Goal: Task Accomplishment & Management: Complete application form

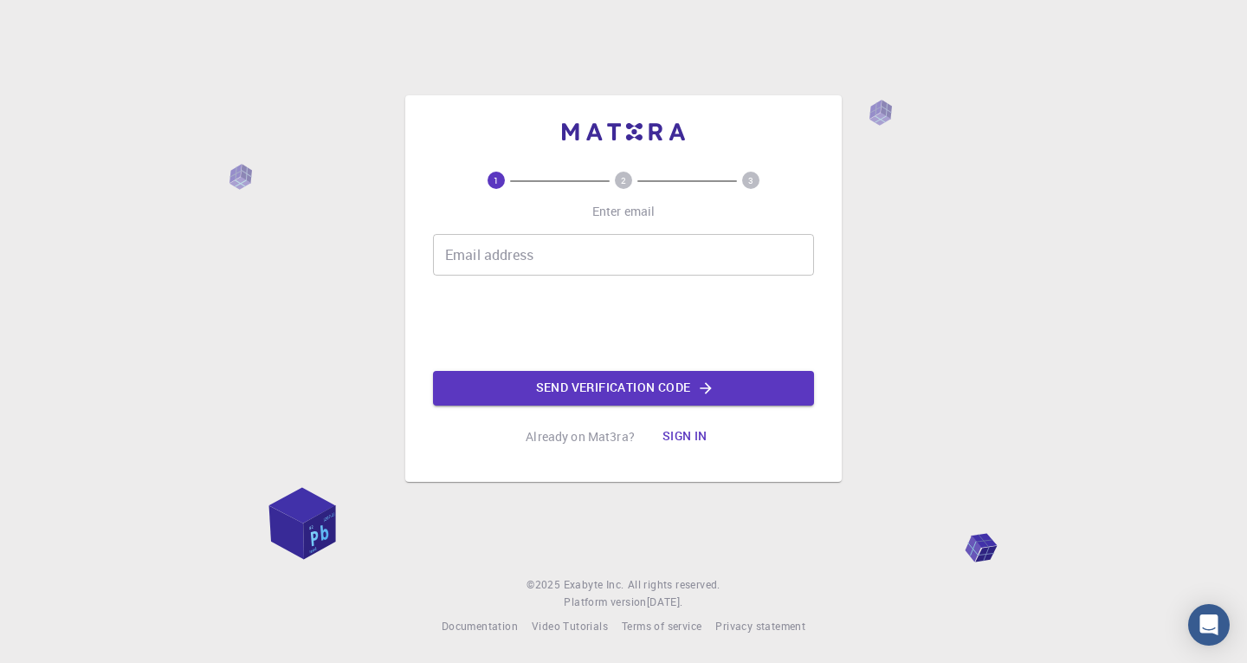
drag, startPoint x: 1179, startPoint y: 2, endPoint x: 506, endPoint y: 262, distance: 721.8
click at [506, 262] on input "Email address" at bounding box center [623, 255] width 381 height 42
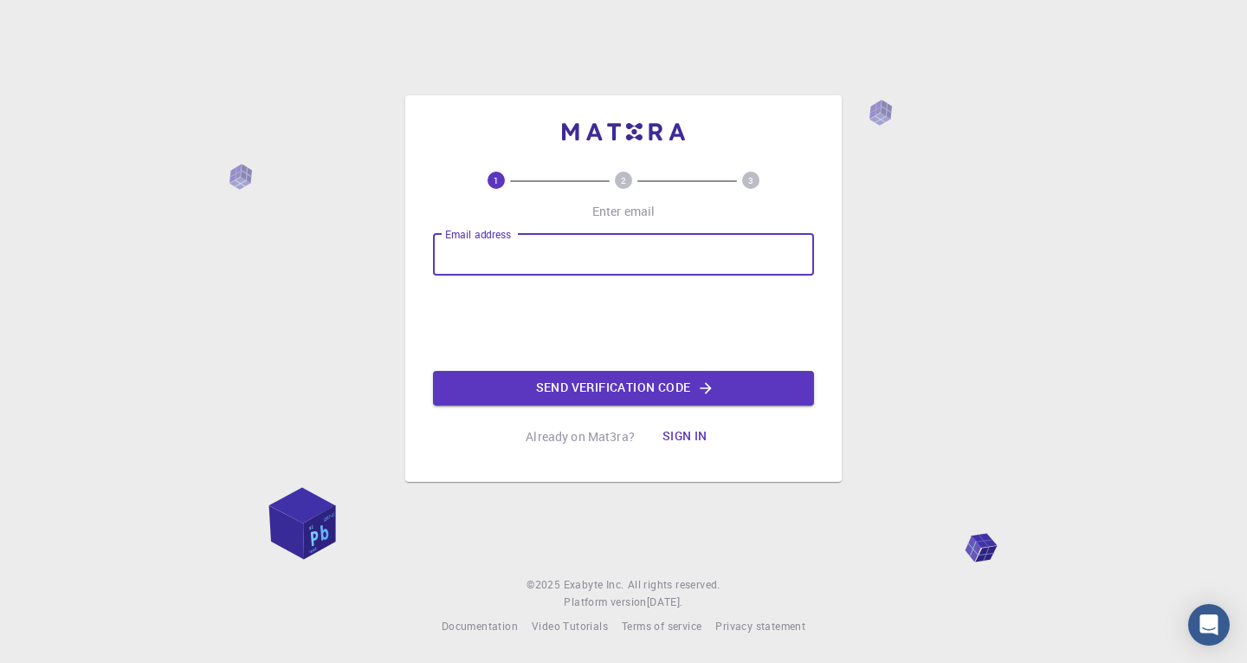
click at [430, 293] on div "1 2 3 Enter email Email address Email address Send verification code Already on…" at bounding box center [623, 288] width 437 height 386
click at [484, 240] on div "Email address Email address" at bounding box center [623, 255] width 381 height 42
type input "[PERSON_NAME][EMAIL_ADDRESS][DOMAIN_NAME]"
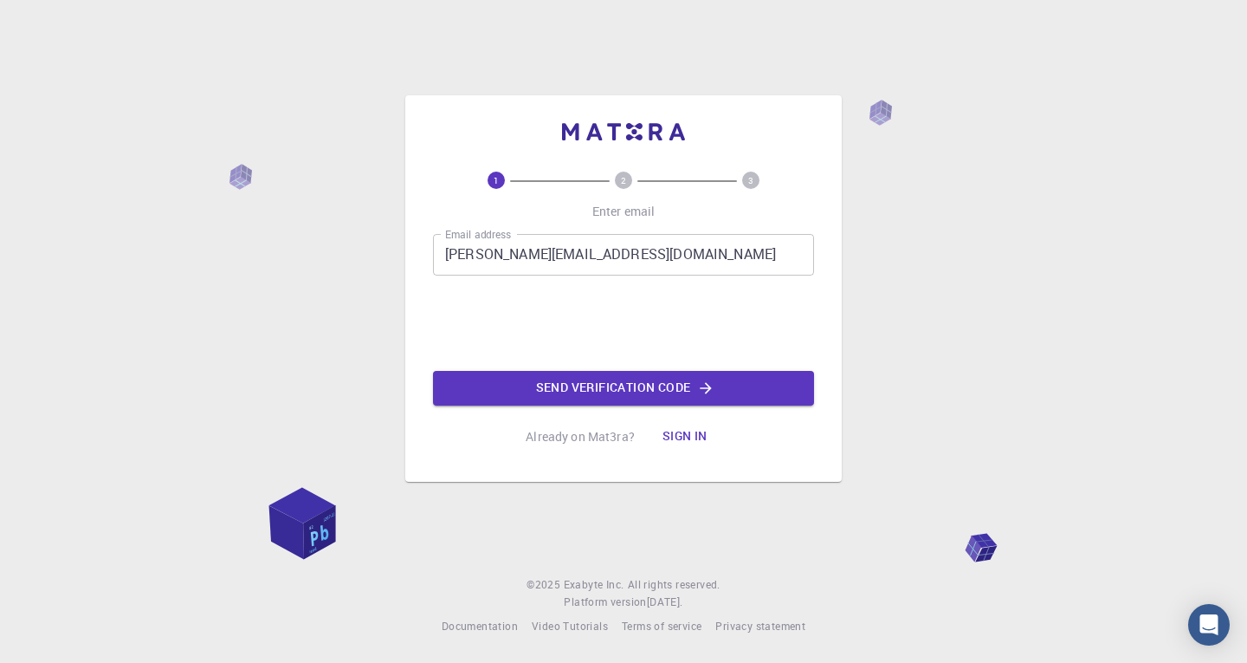
click at [582, 391] on button "Send verification code" at bounding box center [623, 388] width 381 height 35
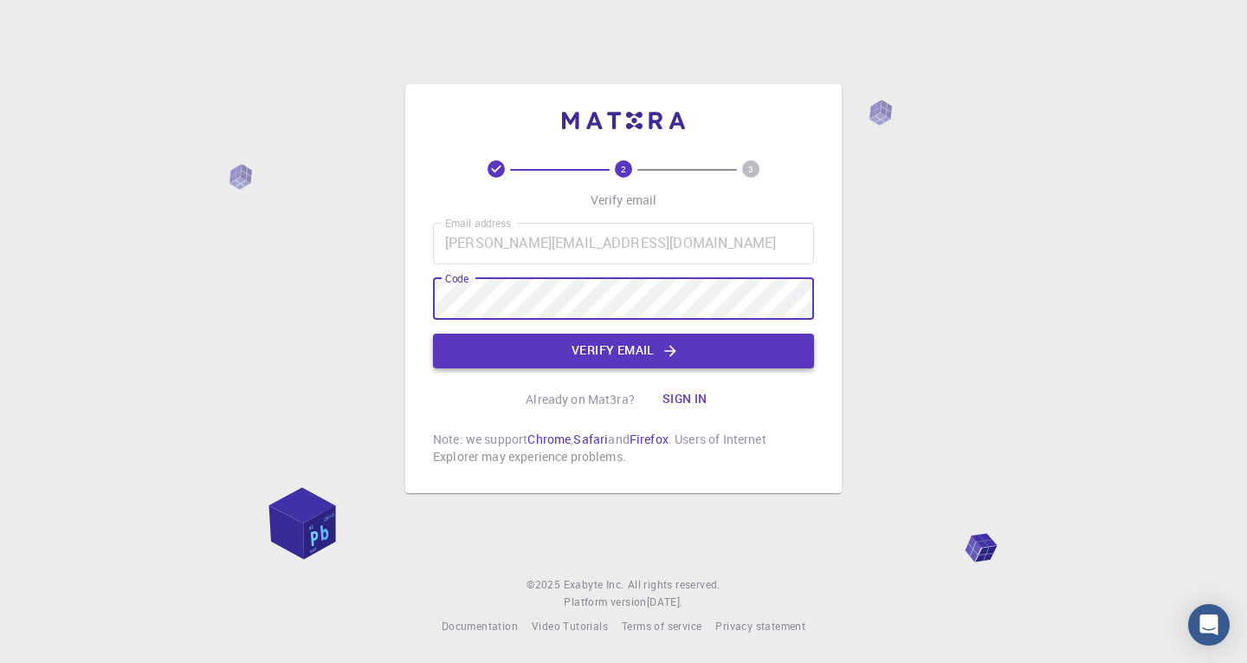
click at [502, 341] on button "Verify email" at bounding box center [623, 350] width 381 height 35
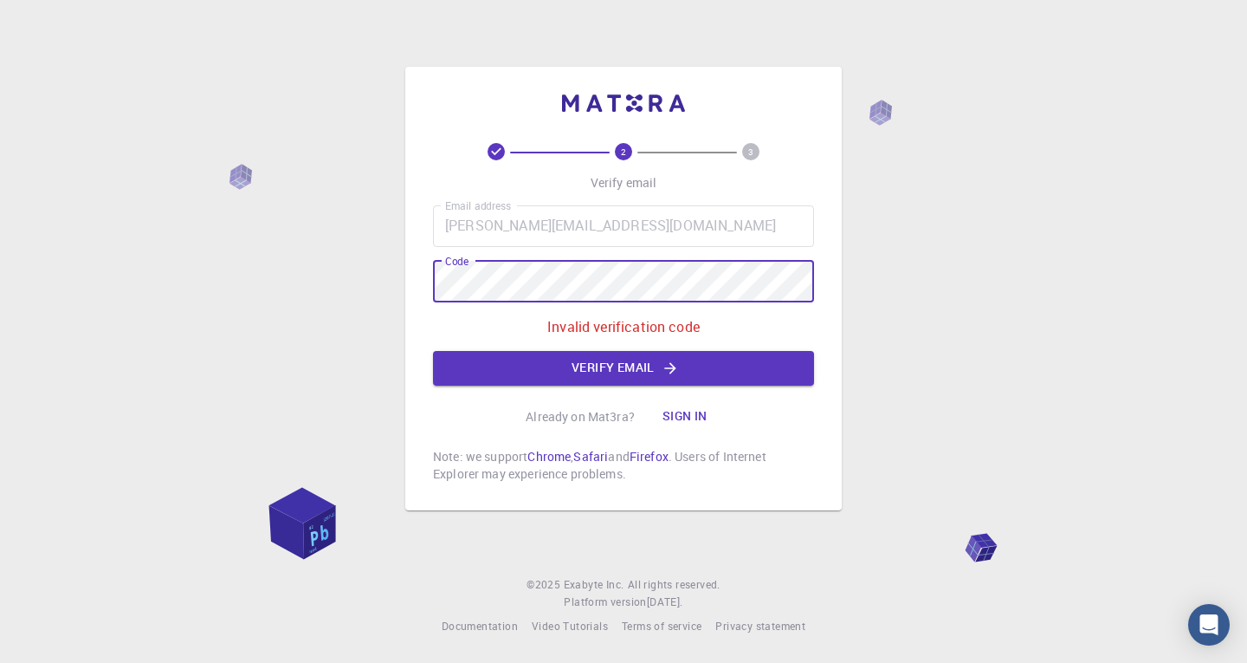
click at [404, 280] on div "2 3 Verify email Email address [PERSON_NAME][EMAIL_ADDRESS][DOMAIN_NAME] Email …" at bounding box center [623, 331] width 1247 height 663
click at [630, 374] on button "Verify email" at bounding box center [623, 368] width 381 height 35
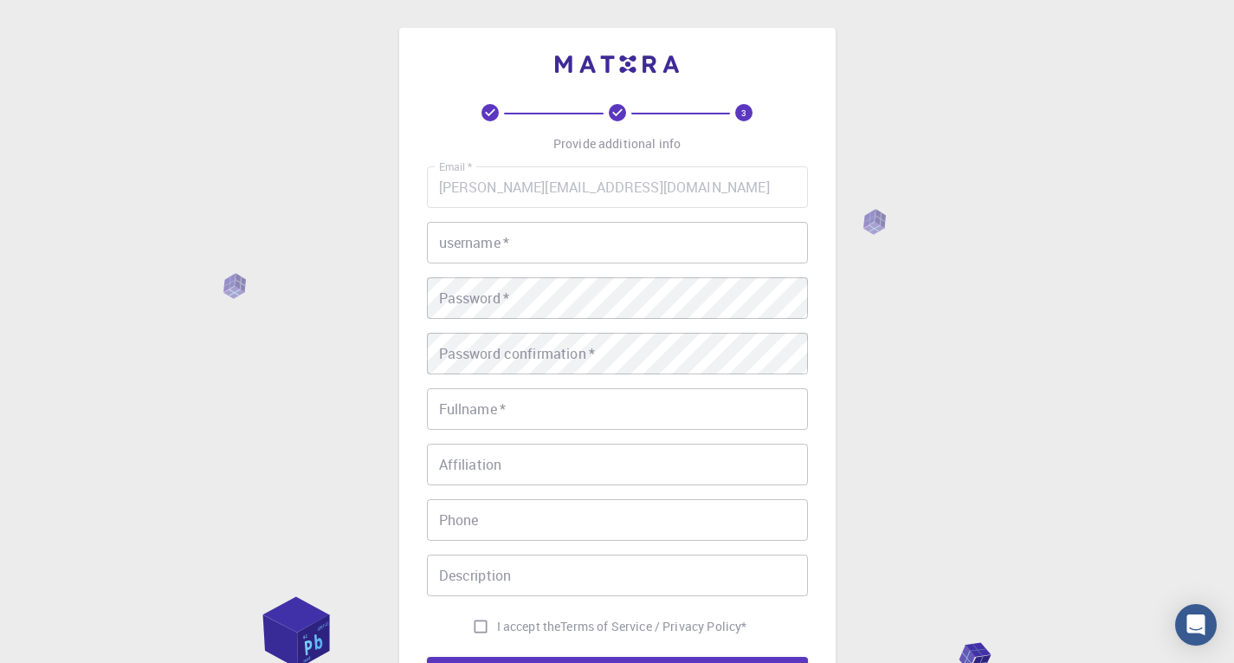
click at [560, 223] on input "username   *" at bounding box center [617, 243] width 381 height 42
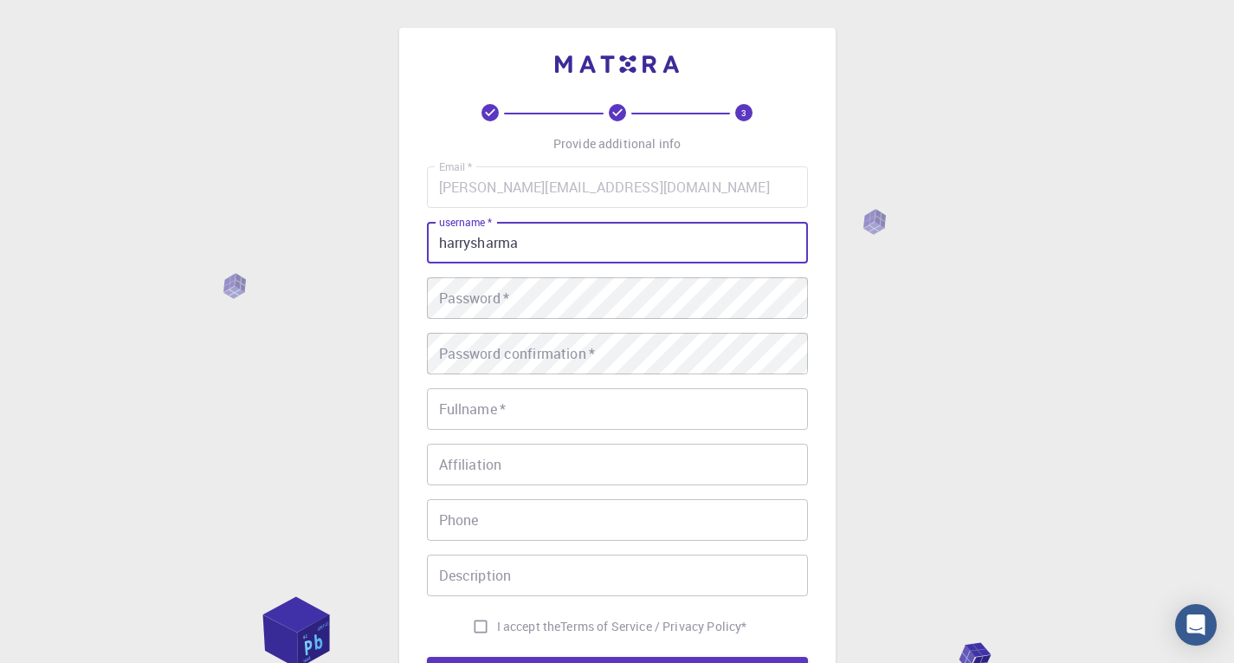
type input "harrysharma"
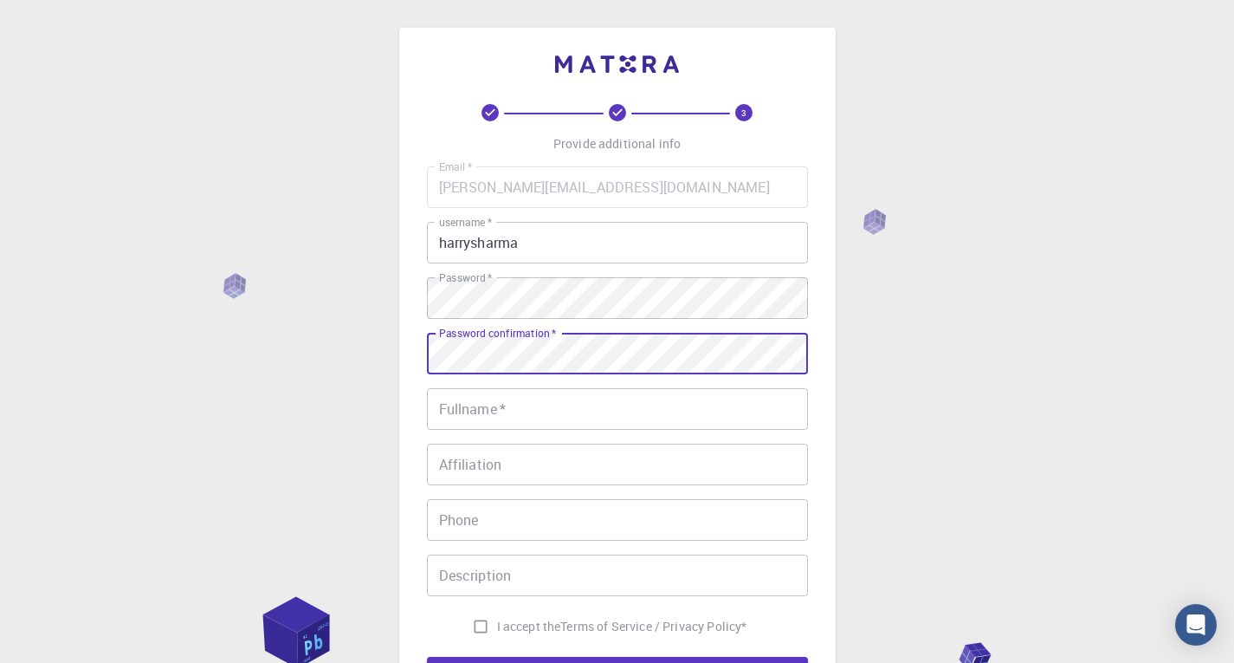
click at [539, 336] on div "Password confirmation   * Password confirmation   *" at bounding box center [617, 354] width 381 height 42
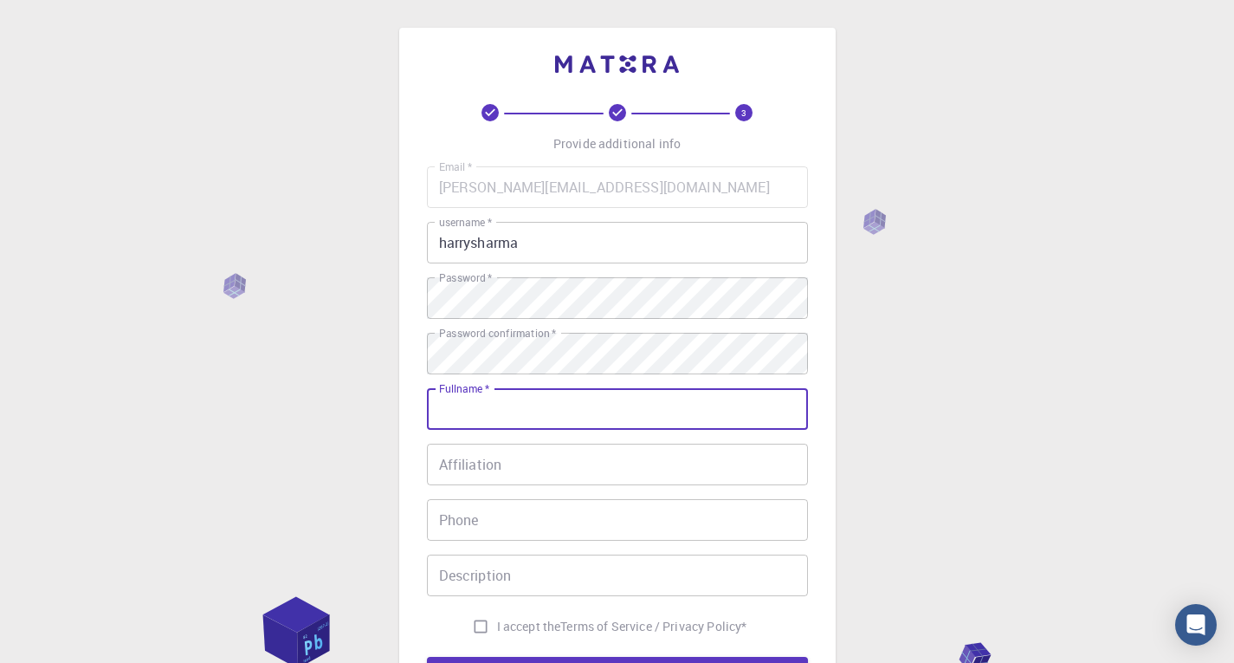
click at [554, 410] on input "Fullname   *" at bounding box center [617, 409] width 381 height 42
type input "[PERSON_NAME]"
type input "07011565542"
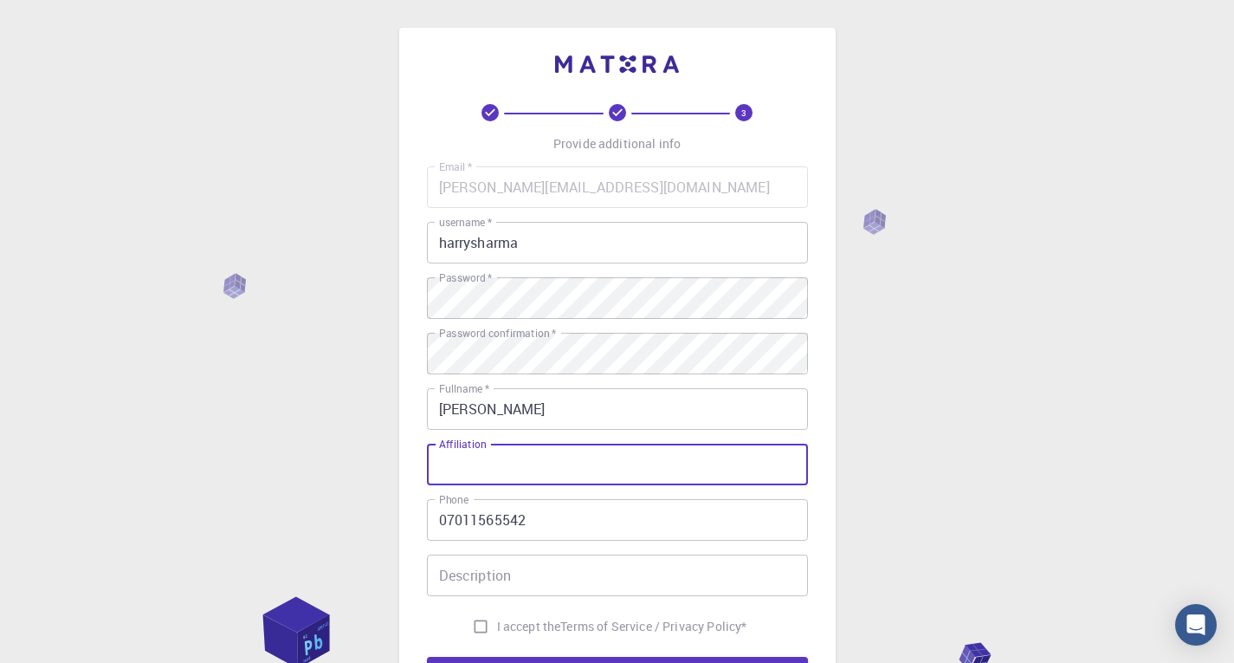
click at [505, 463] on input "Affiliation" at bounding box center [617, 465] width 381 height 42
type input "NA"
click at [529, 568] on input "Description" at bounding box center [617, 575] width 381 height 42
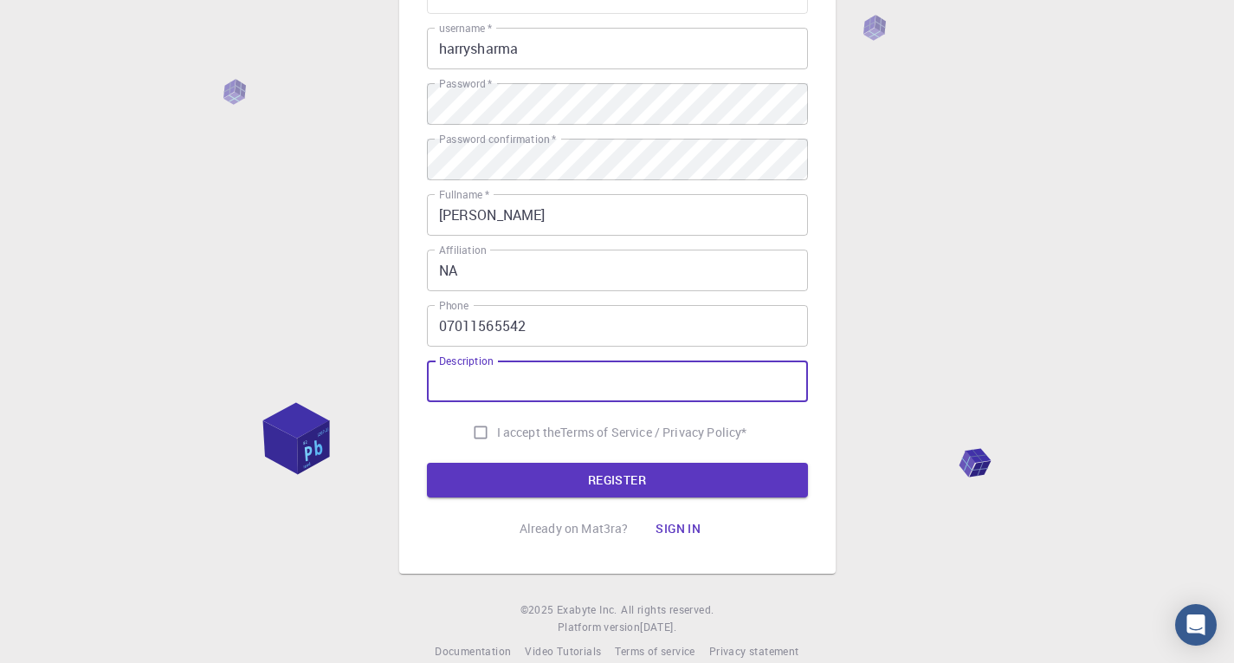
scroll to position [219, 0]
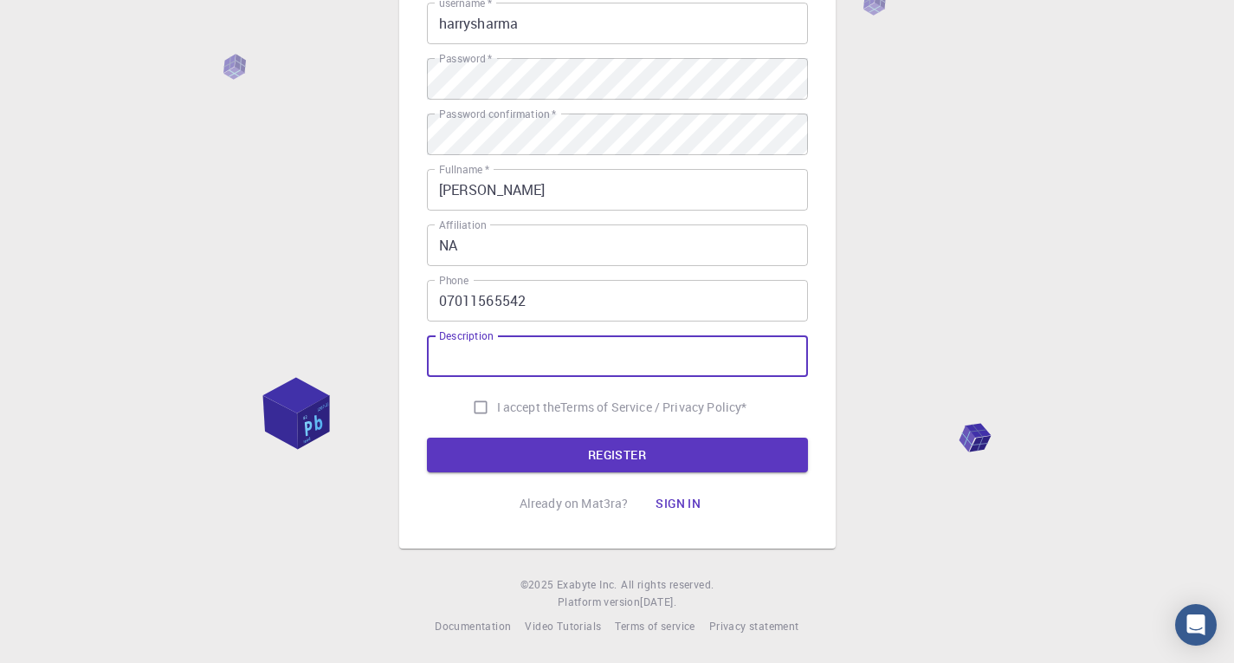
click at [481, 406] on input "I accept the Terms of Service / Privacy Policy *" at bounding box center [480, 407] width 33 height 33
checkbox input "true"
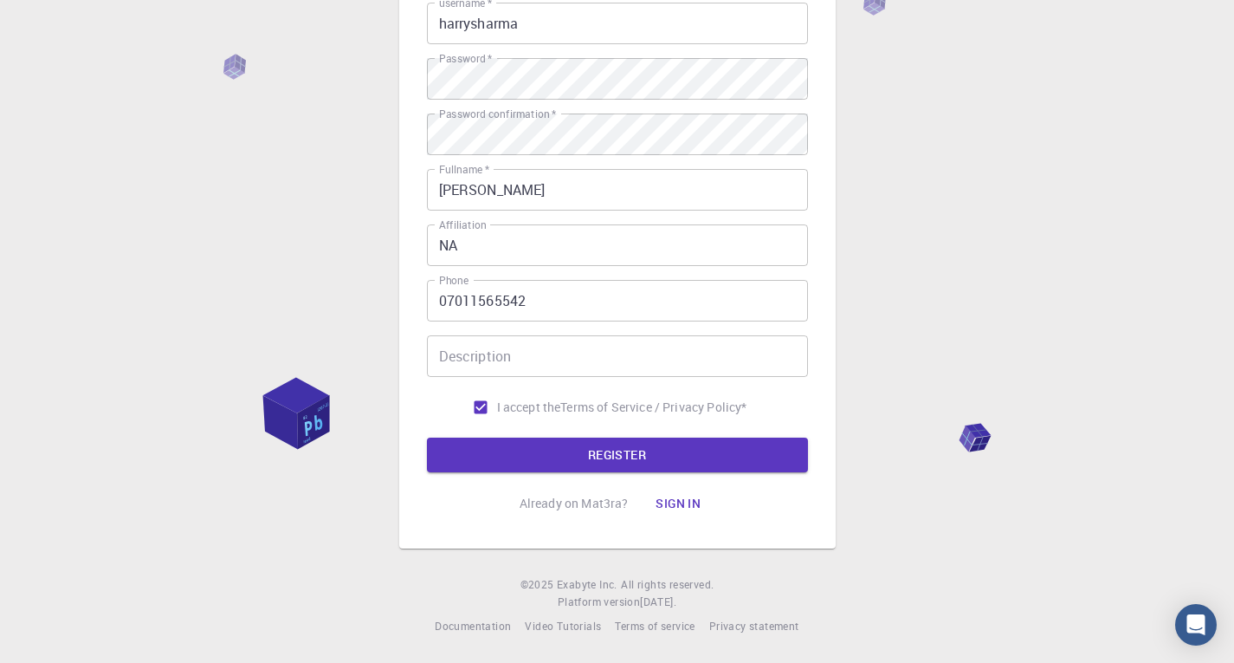
click at [554, 259] on input "NA" at bounding box center [617, 245] width 381 height 42
type input "N"
click at [554, 442] on button "REGISTER" at bounding box center [617, 454] width 381 height 35
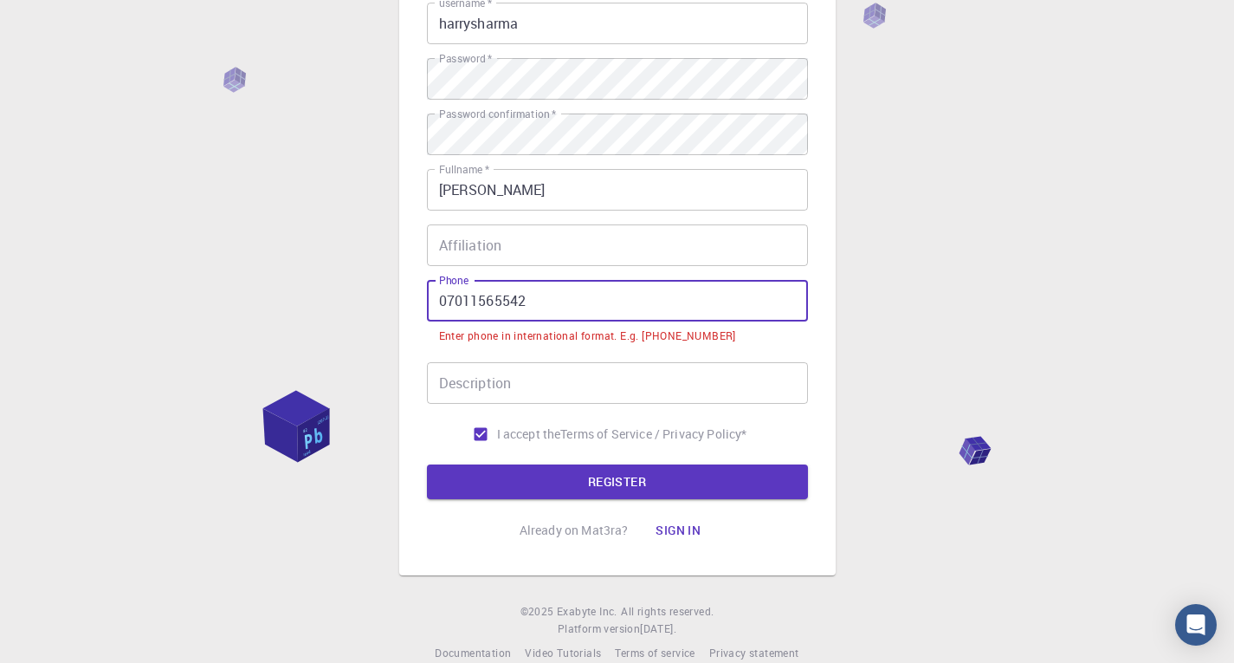
drag, startPoint x: 563, startPoint y: 290, endPoint x: 283, endPoint y: 254, distance: 282.1
click at [283, 254] on div "3 Provide additional info Email   * [PERSON_NAME][EMAIL_ADDRESS][DOMAIN_NAME] E…" at bounding box center [617, 235] width 1234 height 909
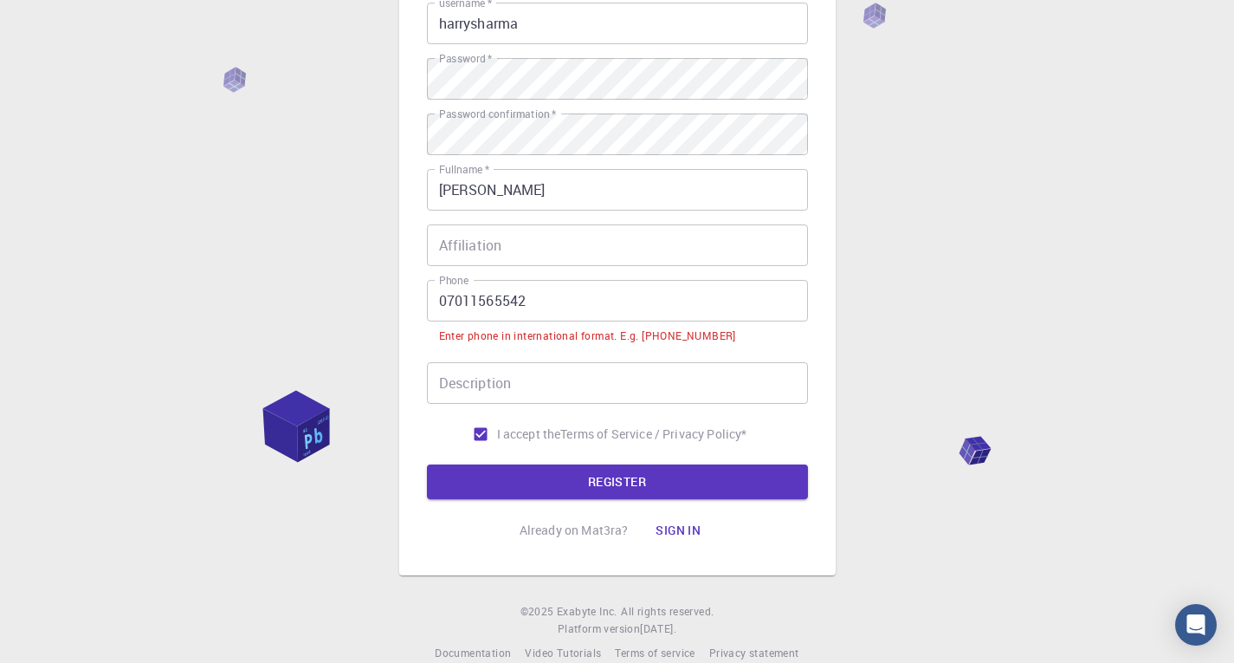
click at [425, 306] on div "3 Provide additional info Email   * [PERSON_NAME][EMAIL_ADDRESS][DOMAIN_NAME] E…" at bounding box center [617, 192] width 437 height 767
click at [441, 301] on input "07011565542" at bounding box center [617, 301] width 381 height 42
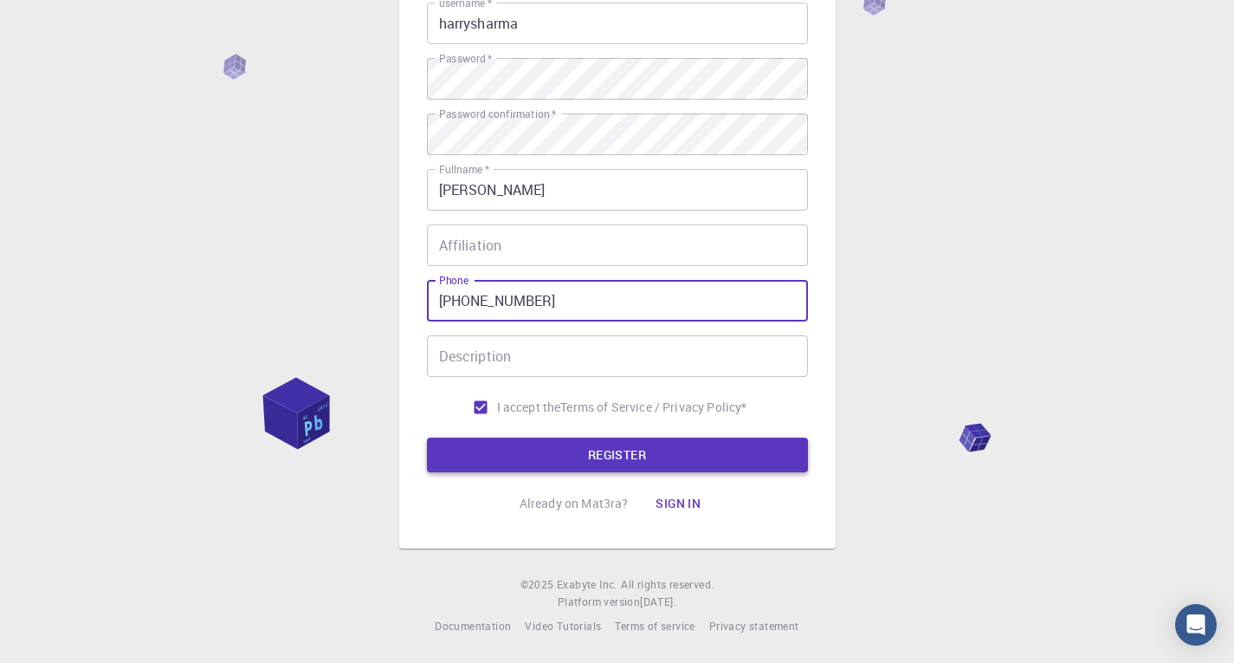
click at [628, 457] on button "REGISTER" at bounding box center [617, 454] width 381 height 35
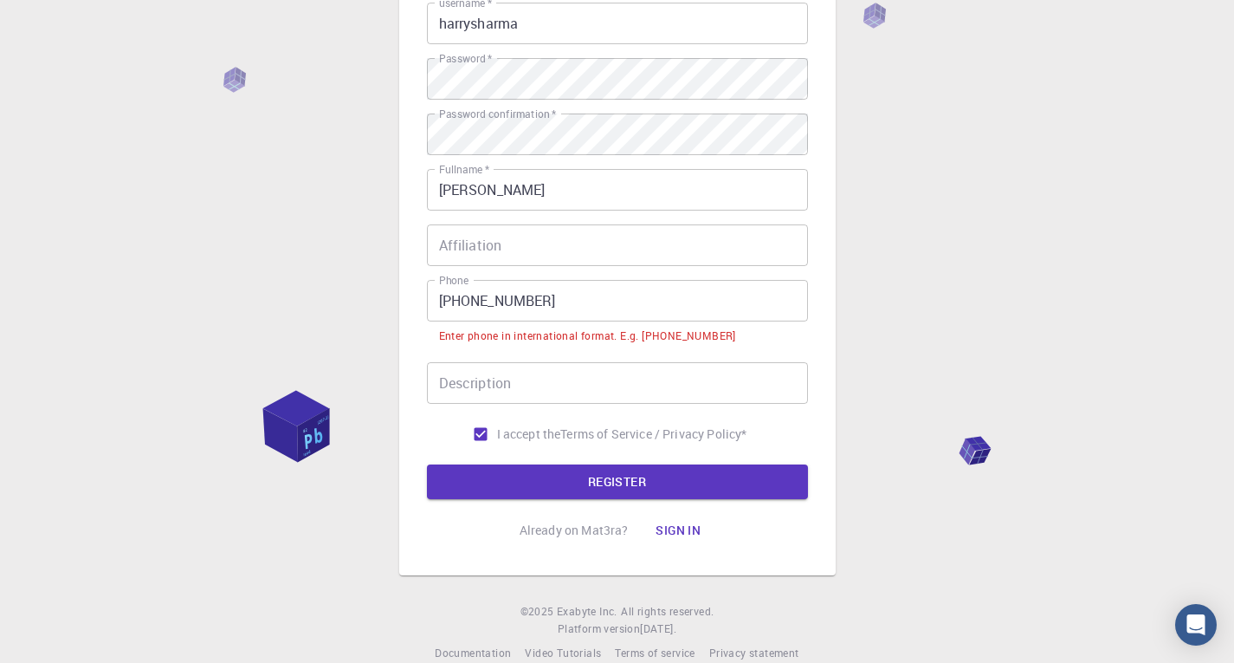
click at [467, 303] on input "[PHONE_NUMBER]" at bounding box center [617, 301] width 381 height 42
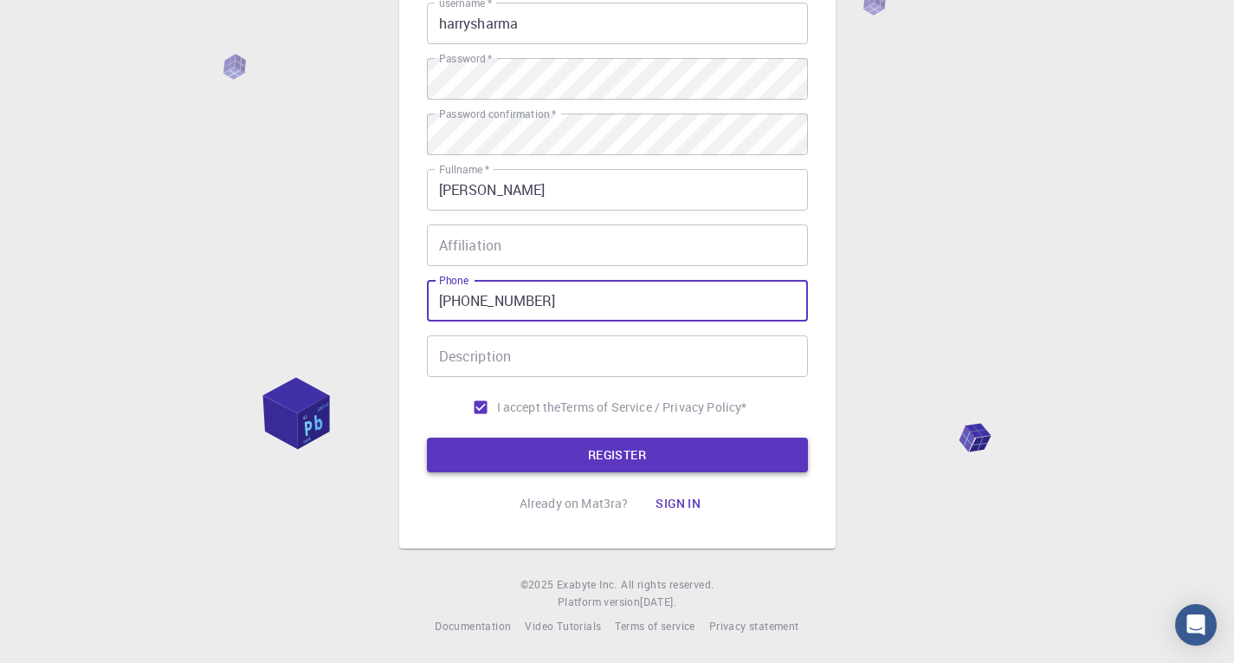
type input "[PHONE_NUMBER]"
click at [521, 441] on button "REGISTER" at bounding box center [617, 454] width 381 height 35
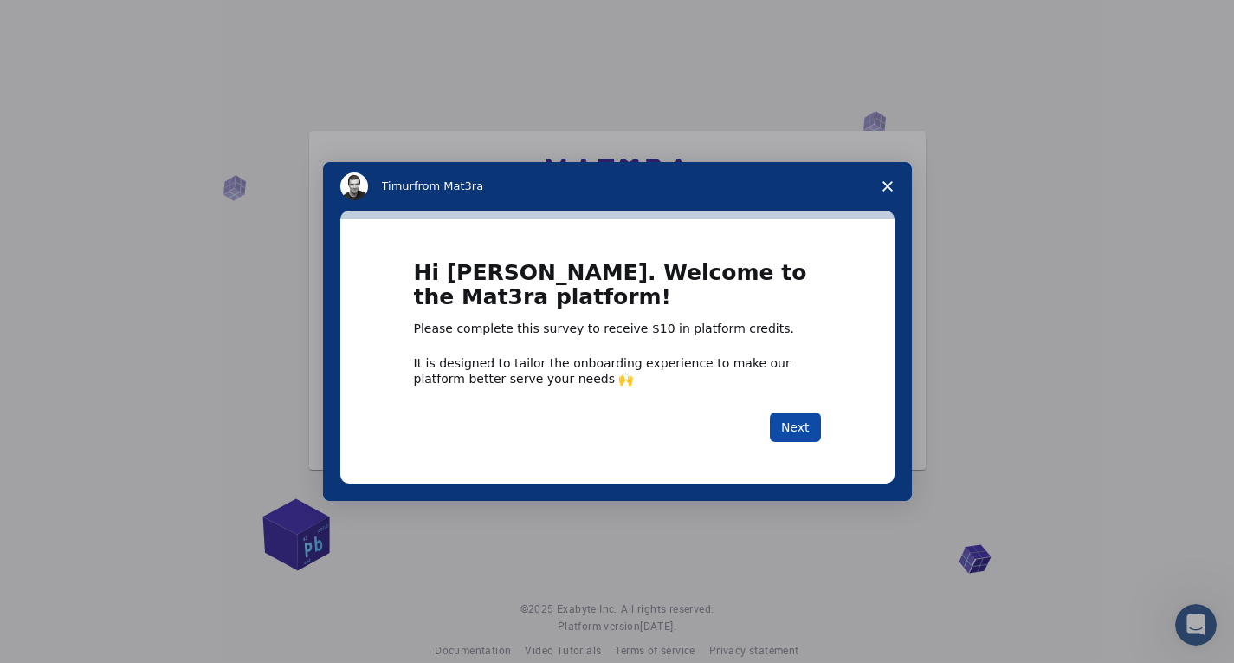
click at [792, 421] on button "Next" at bounding box center [795, 426] width 51 height 29
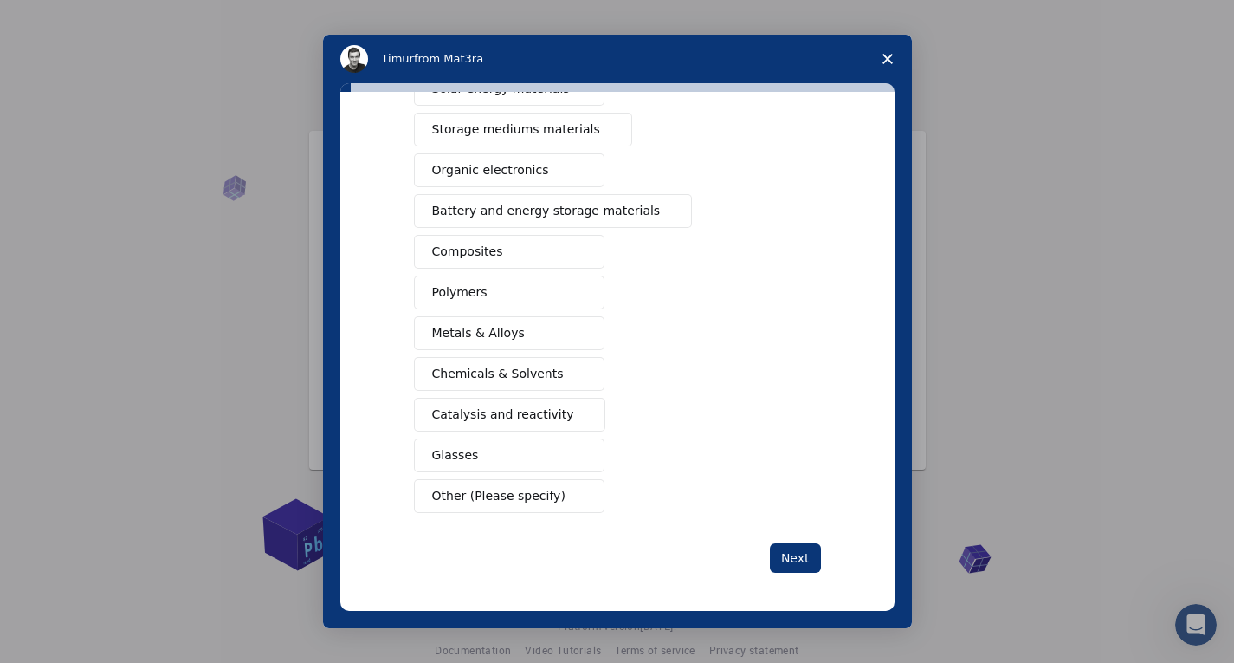
scroll to position [173, 0]
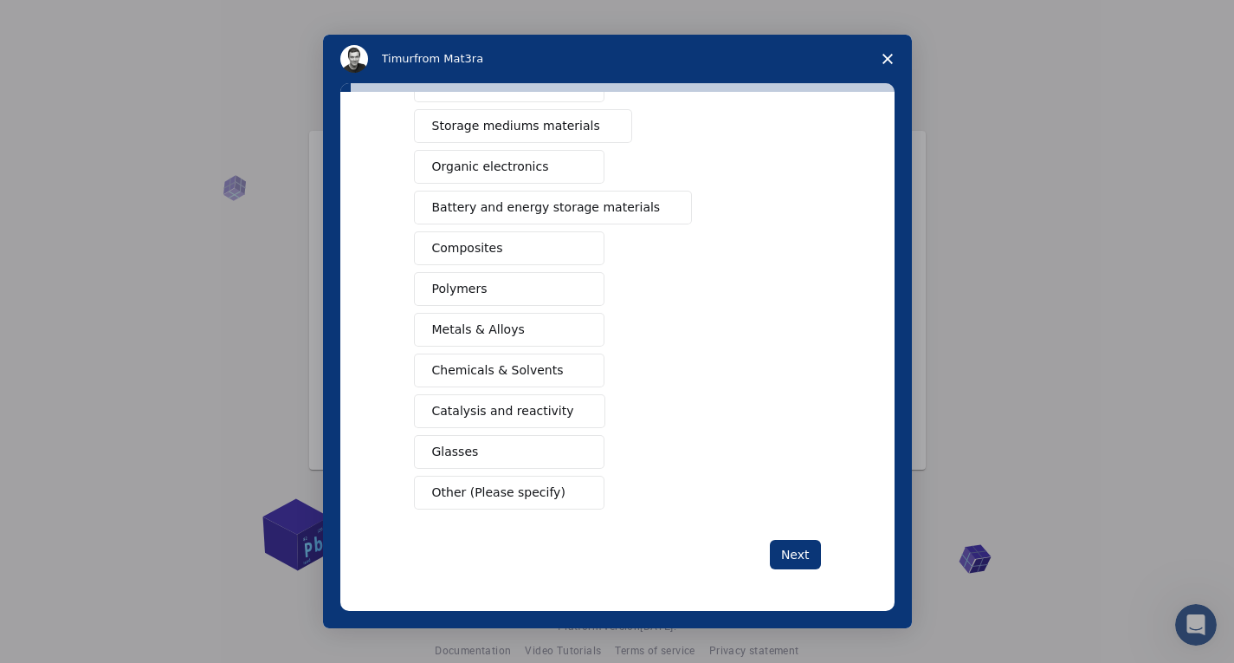
click at [515, 492] on span "Other (Please specify)" at bounding box center [498, 492] width 133 height 18
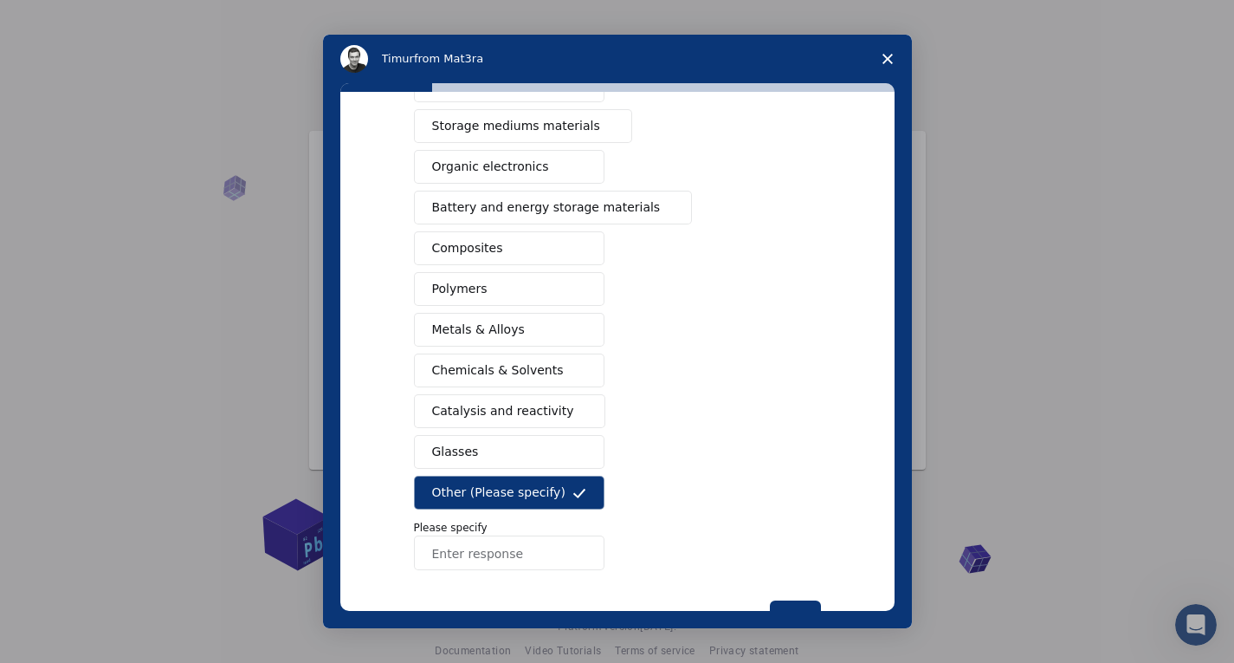
click at [491, 531] on p "Please specify" at bounding box center [617, 528] width 407 height 16
click at [491, 542] on input "Enter response" at bounding box center [509, 552] width 191 height 35
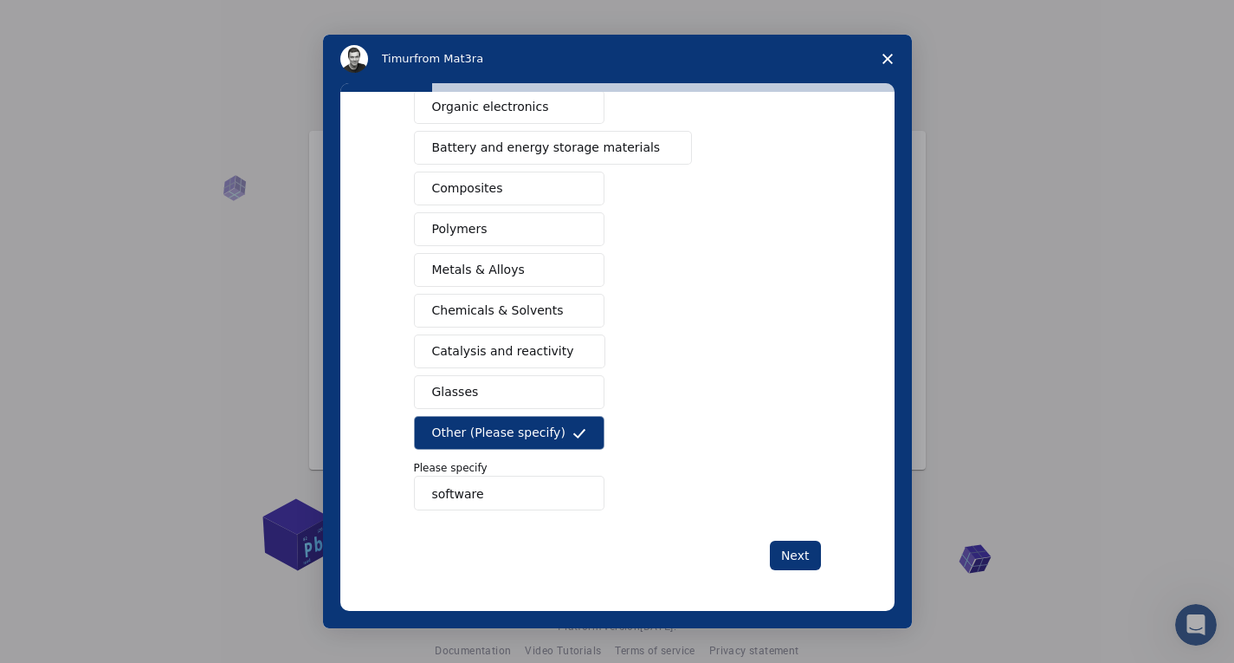
scroll to position [234, 0]
type input "software"
click at [802, 550] on button "Next" at bounding box center [795, 554] width 51 height 29
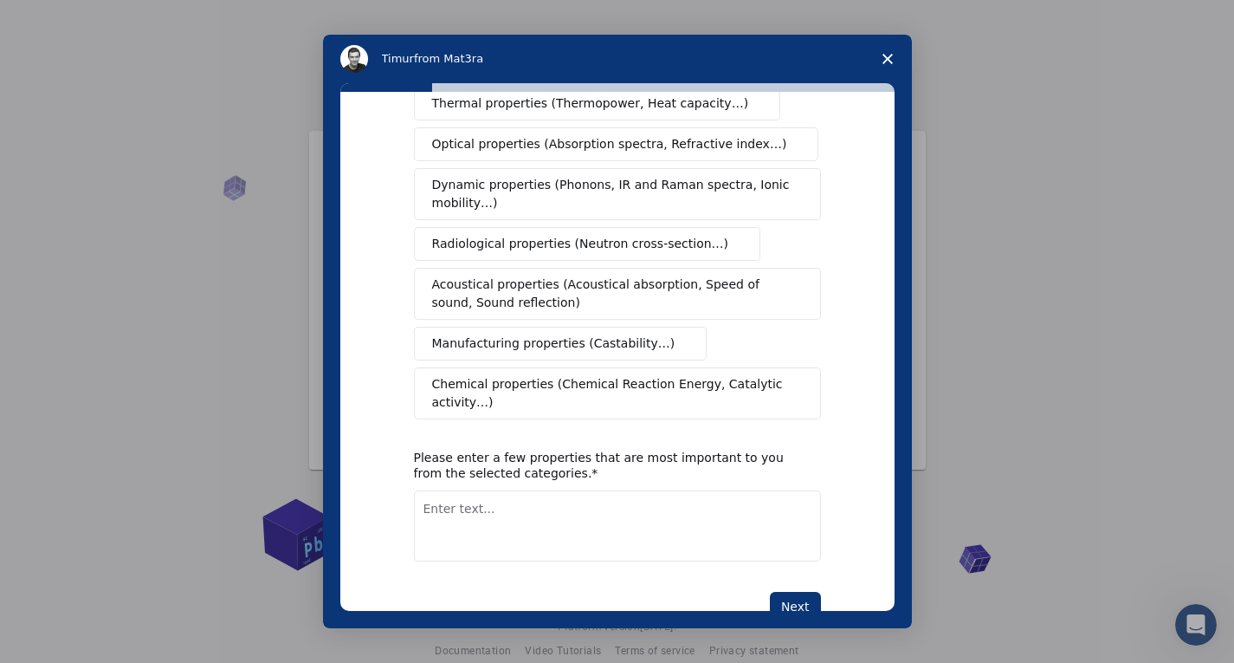
scroll to position [260, 0]
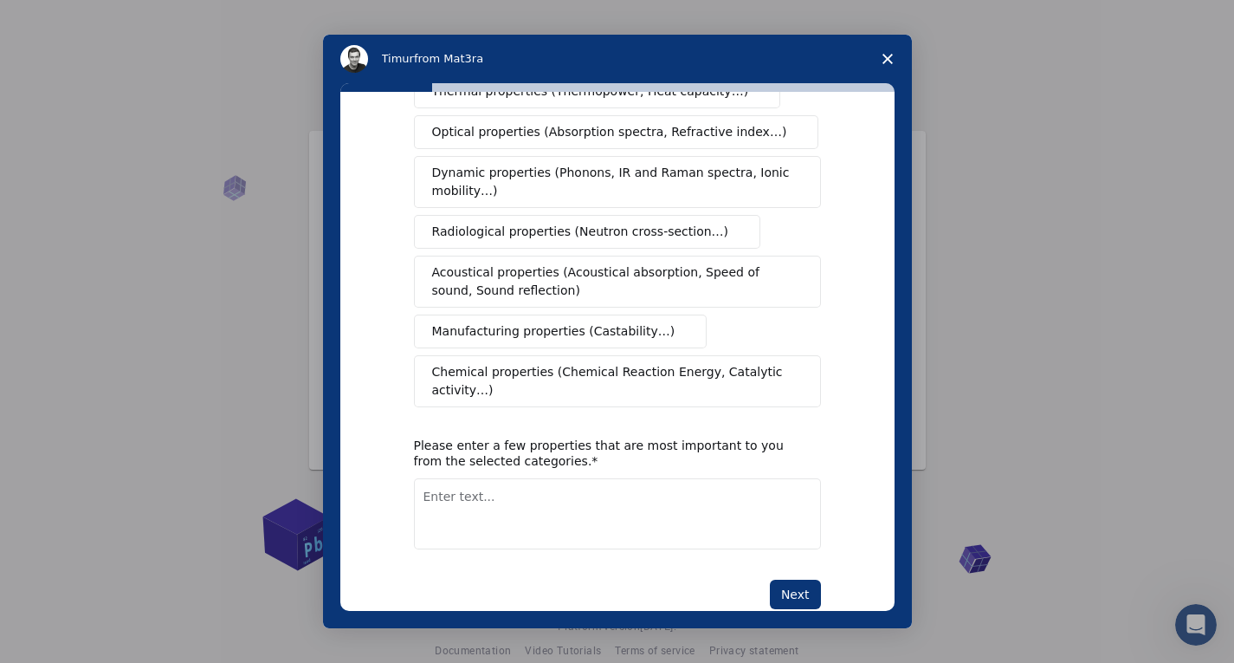
click at [677, 483] on textarea "Enter text..." at bounding box center [617, 513] width 407 height 71
type textarea "Software"
click at [799, 580] on button "Next" at bounding box center [795, 594] width 51 height 29
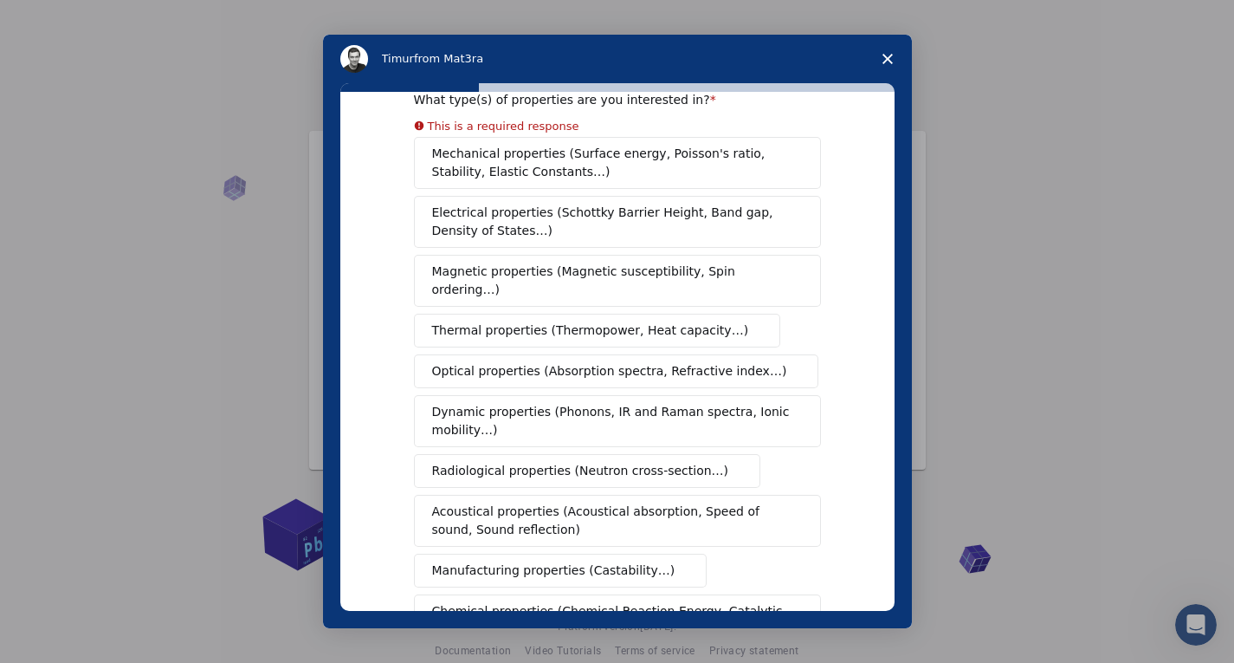
click at [586, 171] on div "Mechanical properties (Surface energy, Poisson's ratio, Stability, Elastic Cons…" at bounding box center [617, 391] width 407 height 509
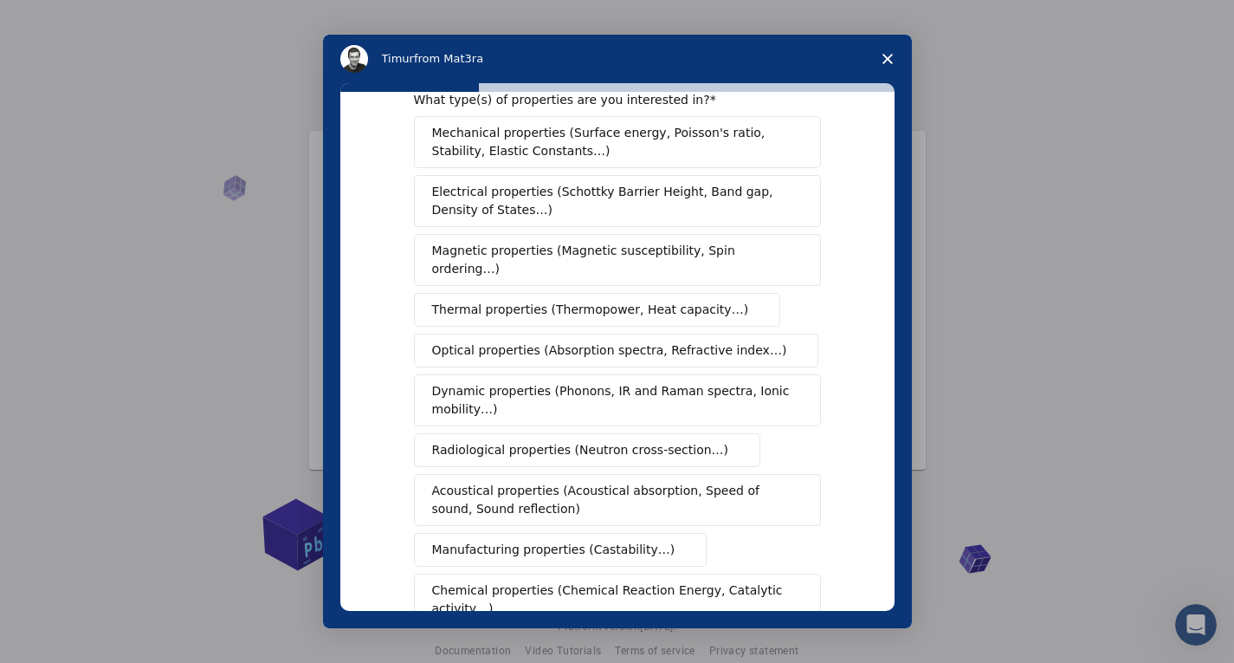
scroll to position [215, 0]
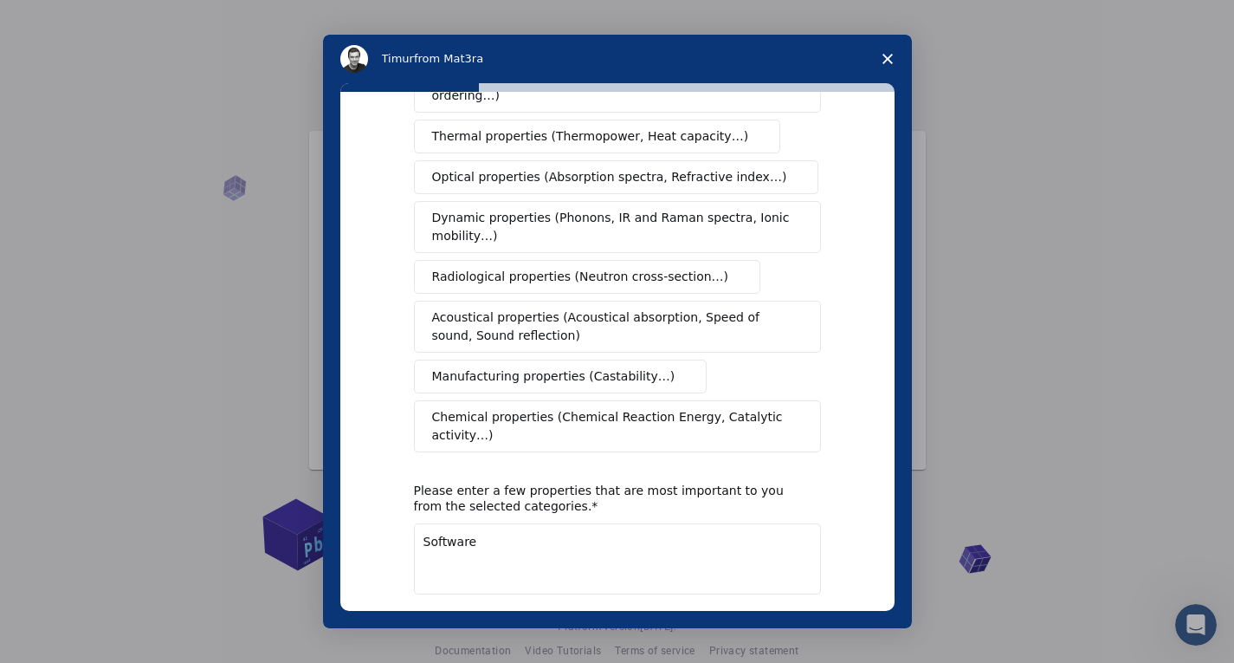
click at [789, 625] on button "Next" at bounding box center [795, 639] width 51 height 29
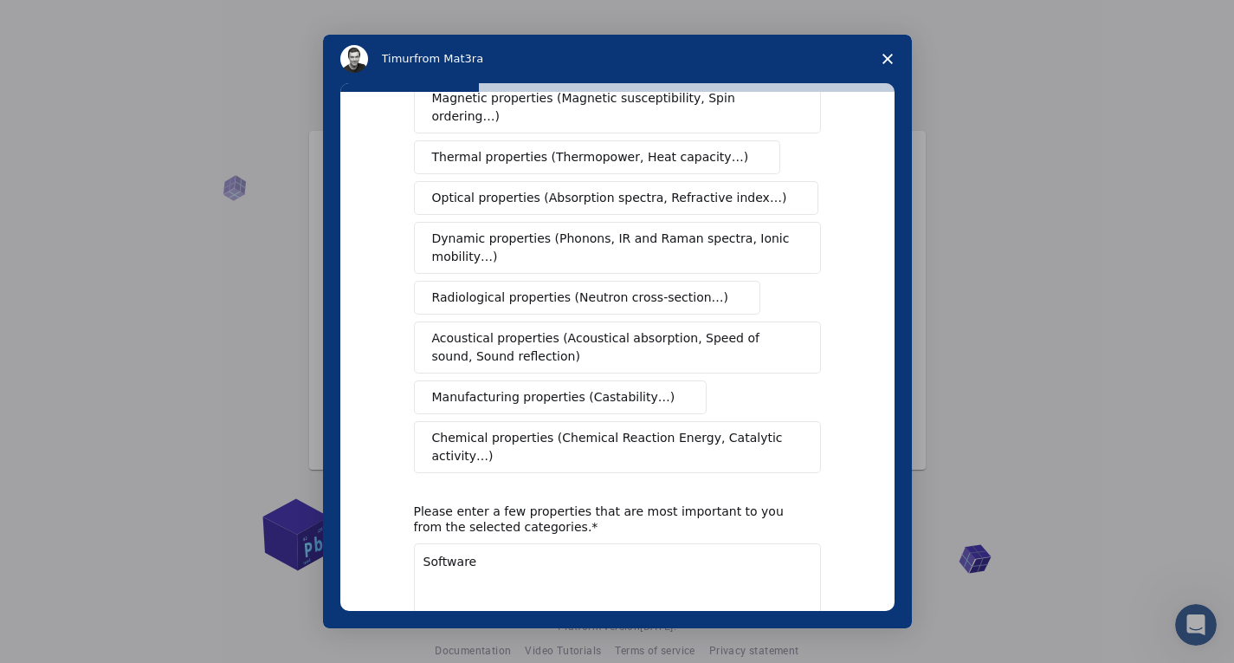
scroll to position [42, 0]
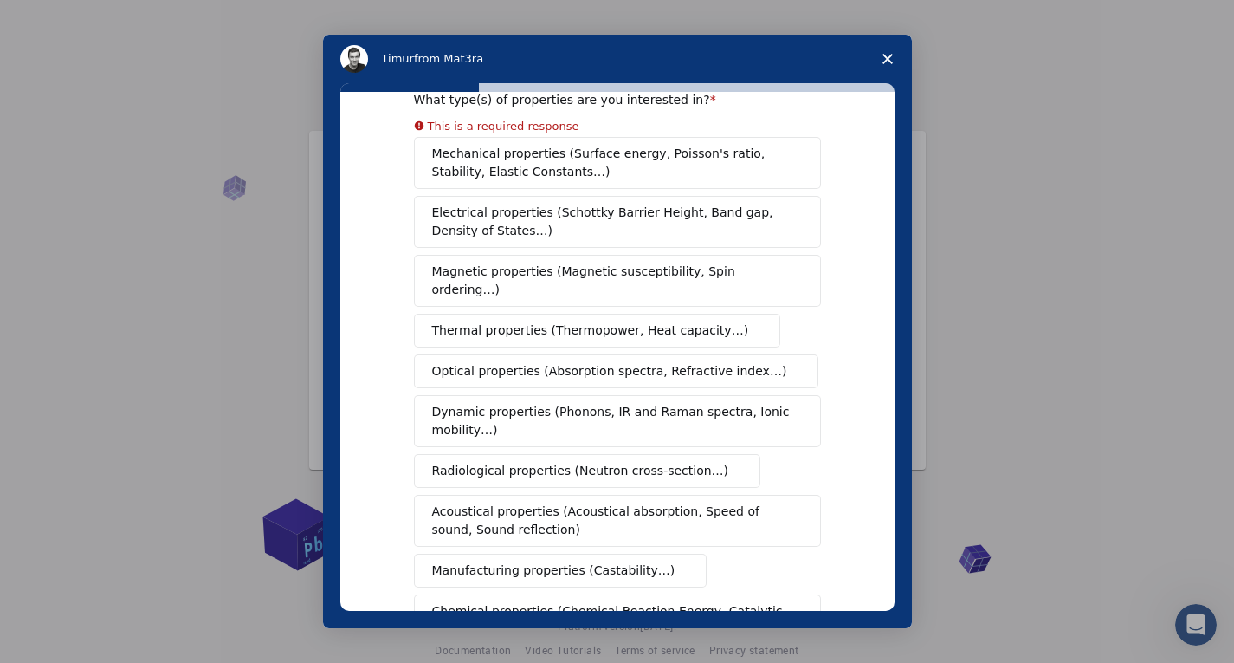
click at [551, 159] on span "Mechanical properties (Surface energy, Poisson's ratio, Stability, Elastic Cons…" at bounding box center [612, 163] width 361 height 36
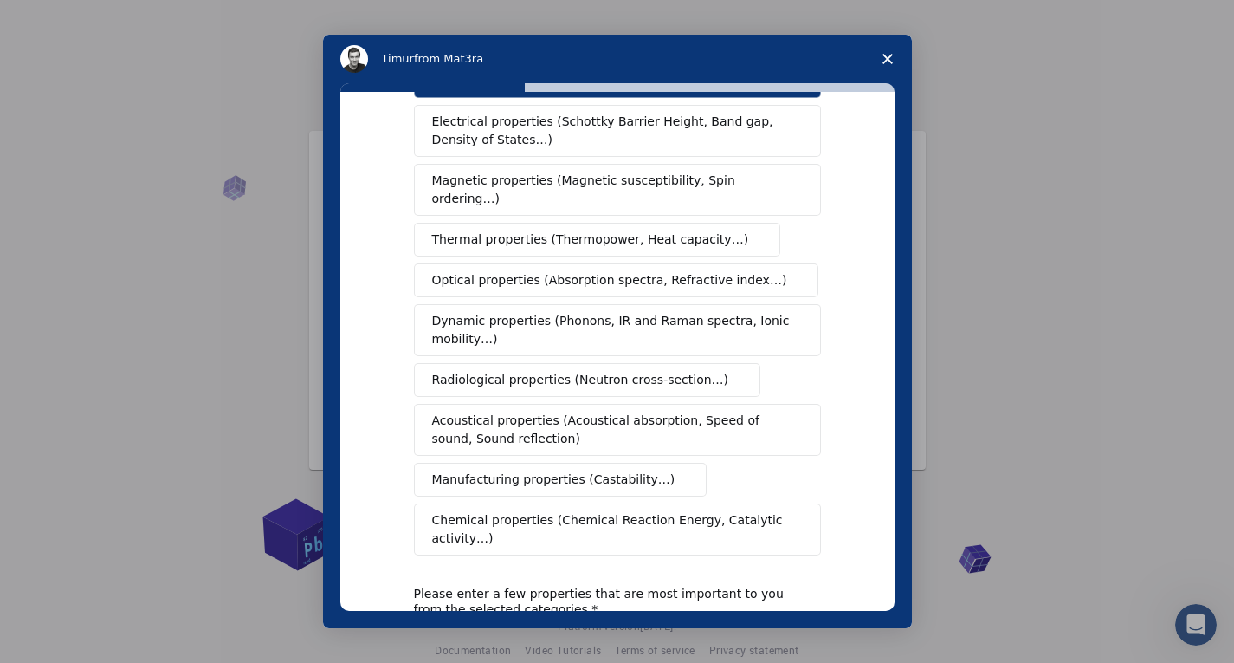
scroll to position [263, 0]
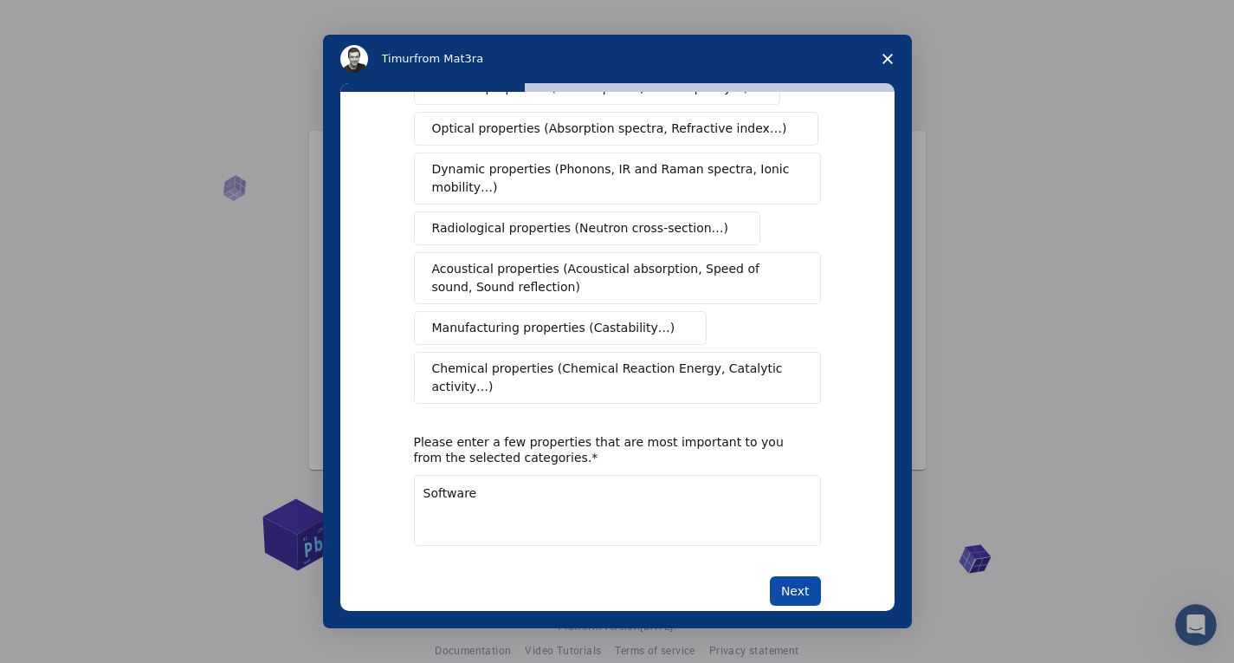
click at [779, 576] on button "Next" at bounding box center [795, 590] width 51 height 29
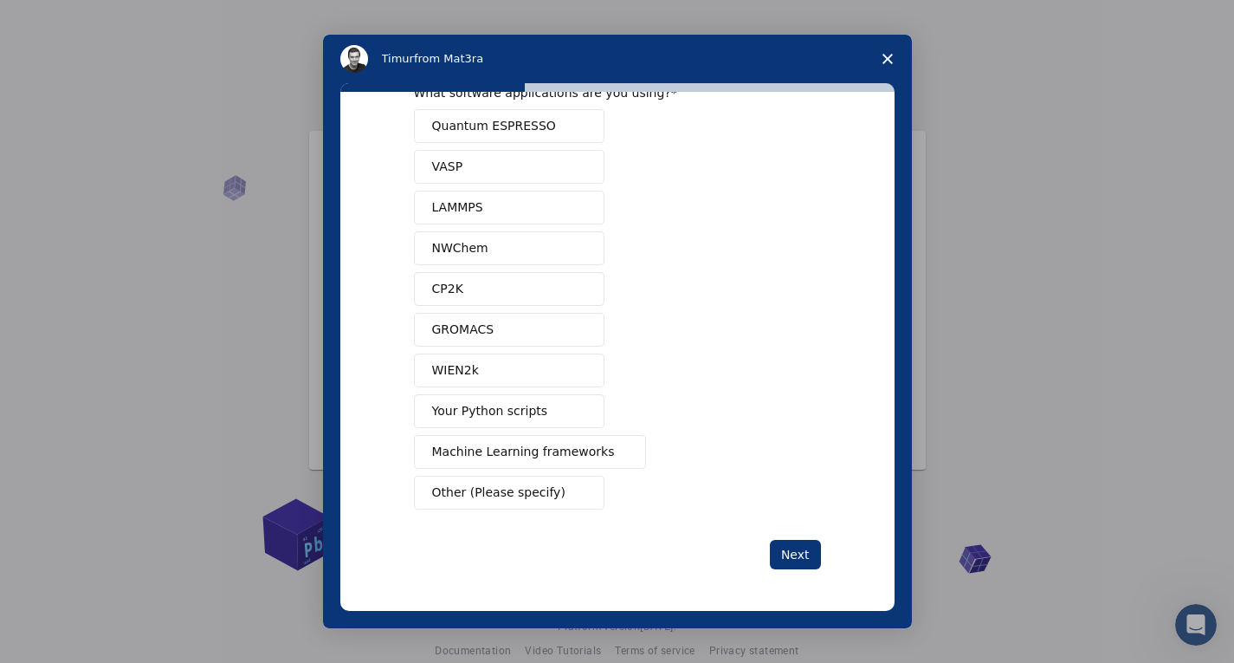
scroll to position [0, 0]
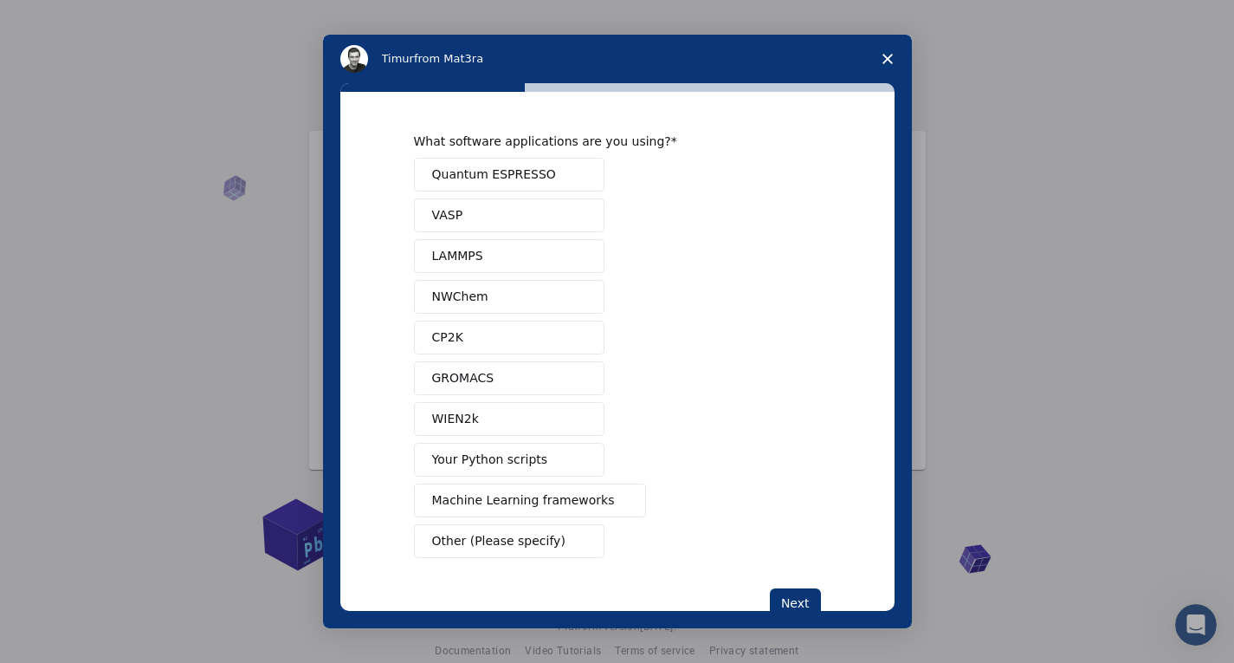
click at [502, 540] on span "Other (Please specify)" at bounding box center [498, 541] width 133 height 18
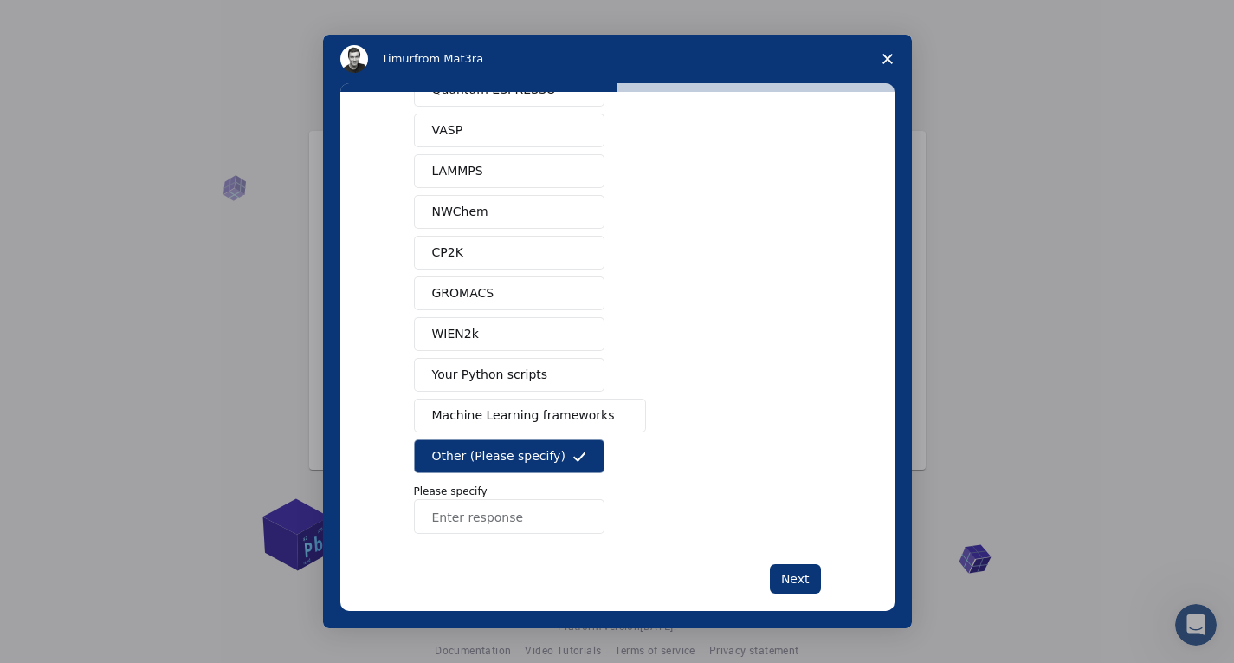
scroll to position [87, 0]
click at [537, 391] on div "Quantum ESPRESSO VASP LAMMPS NWChem CP2K GROMACS WIEN2k Your Python scripts Mac…" at bounding box center [617, 301] width 407 height 461
click at [539, 413] on span "Machine Learning frameworks" at bounding box center [523, 414] width 183 height 18
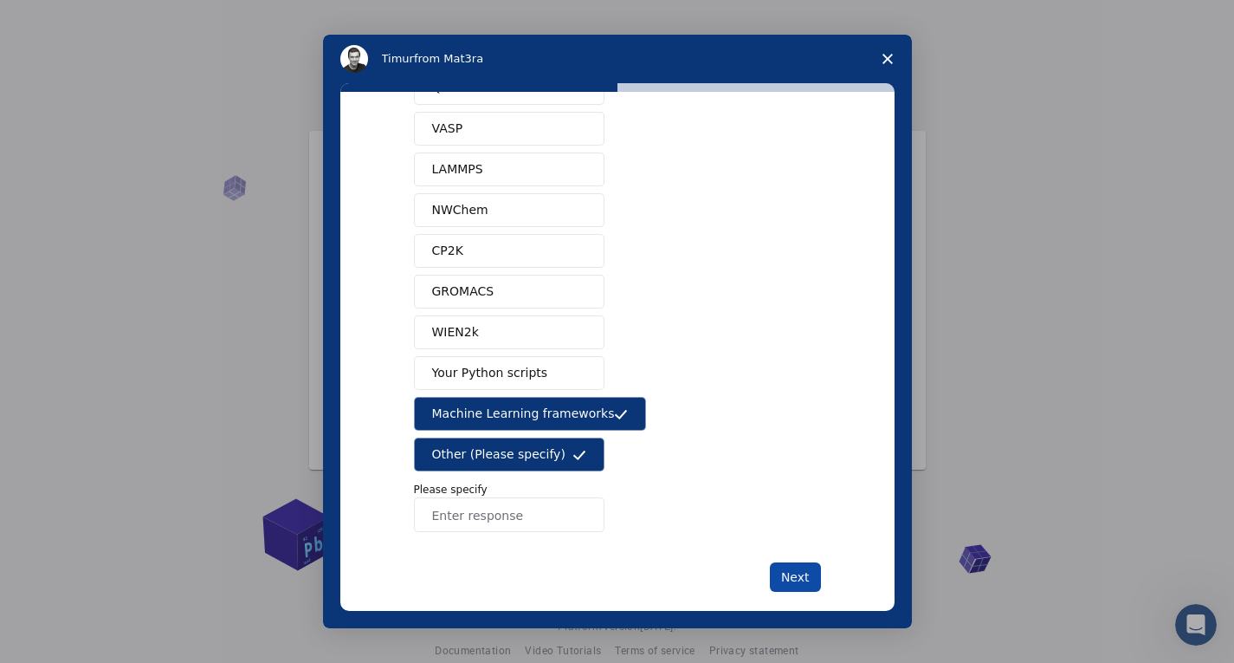
click at [779, 567] on button "Next" at bounding box center [795, 576] width 51 height 29
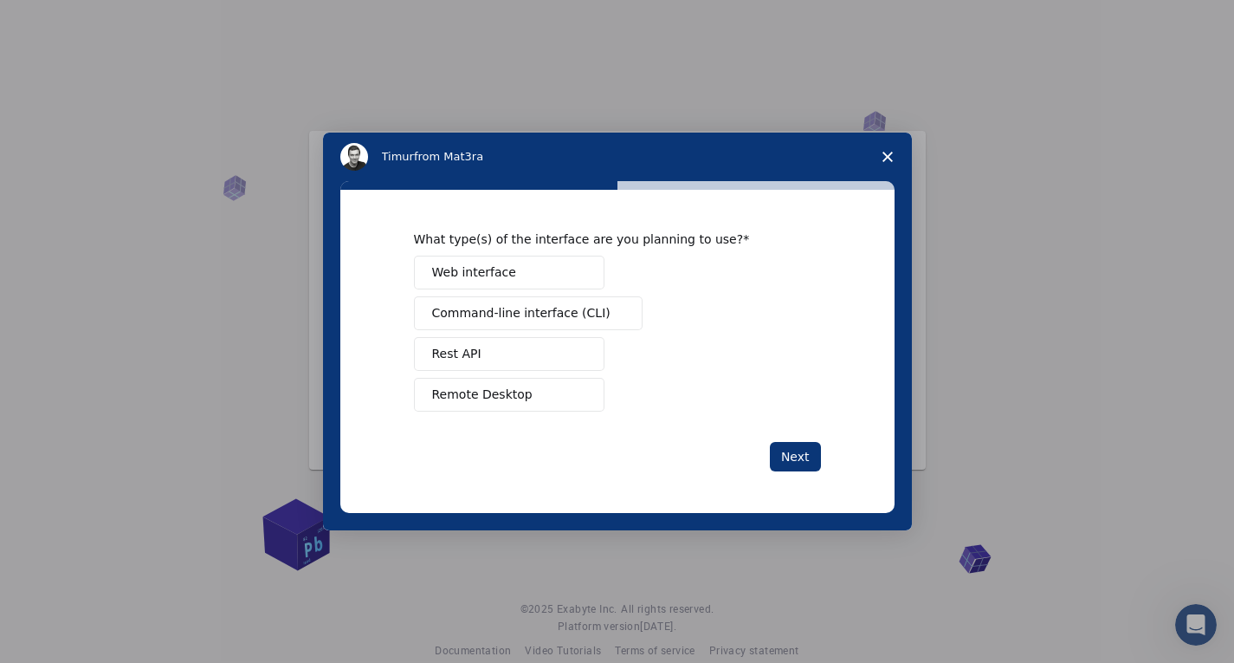
click at [528, 276] on button "Web interface" at bounding box center [509, 273] width 191 height 34
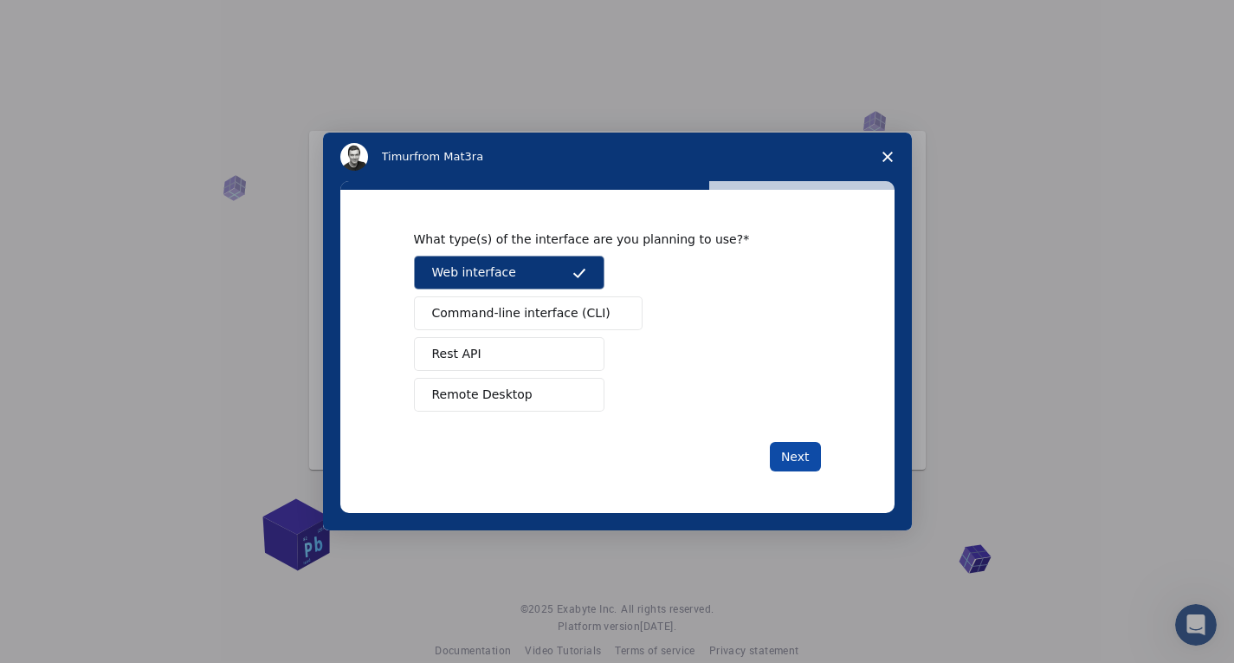
click at [776, 455] on button "Next" at bounding box center [795, 456] width 51 height 29
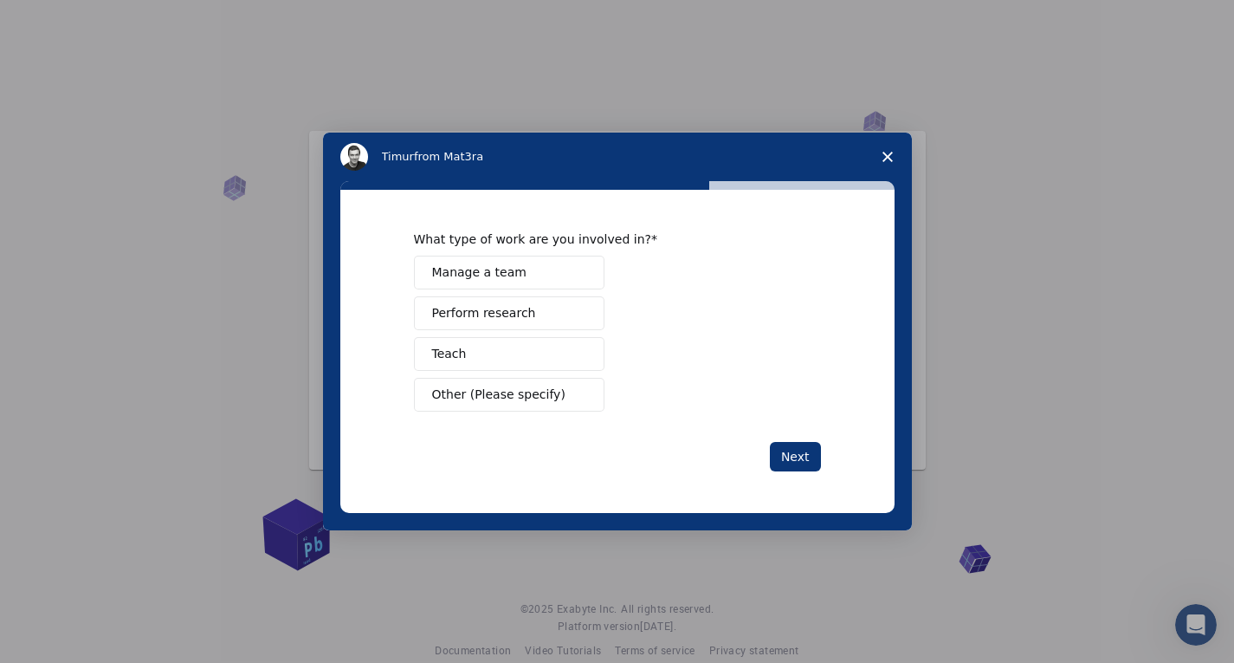
click at [455, 275] on span "Manage a team" at bounding box center [479, 272] width 94 height 18
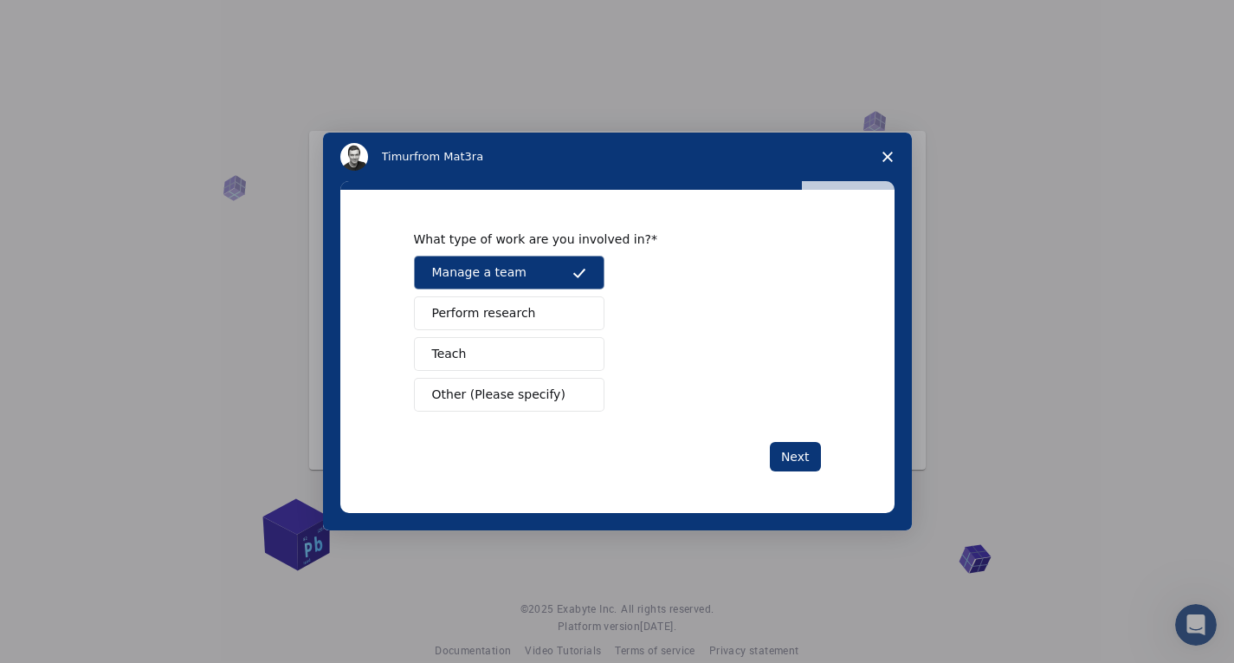
click at [475, 315] on span "Perform research" at bounding box center [484, 313] width 104 height 18
click at [509, 326] on button "Perform research" at bounding box center [509, 313] width 191 height 34
click at [813, 463] on button "Next" at bounding box center [795, 456] width 51 height 29
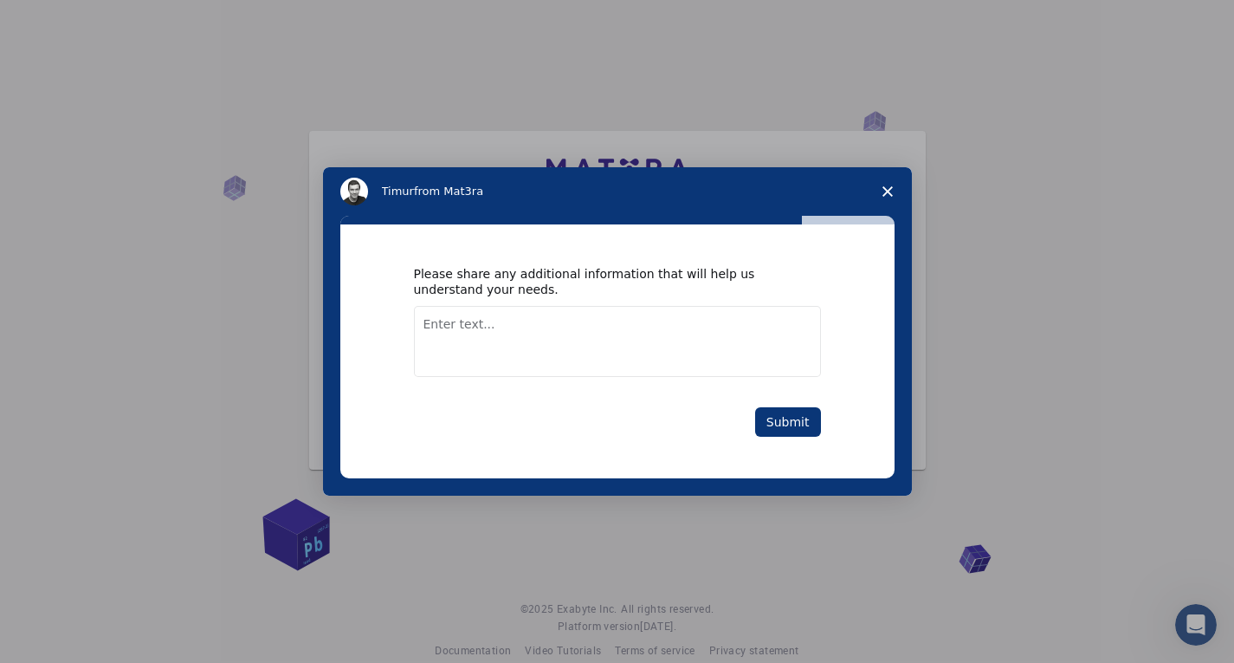
click at [763, 352] on textarea "Enter text..." at bounding box center [617, 341] width 407 height 71
click at [777, 418] on button "Submit" at bounding box center [788, 421] width 66 height 29
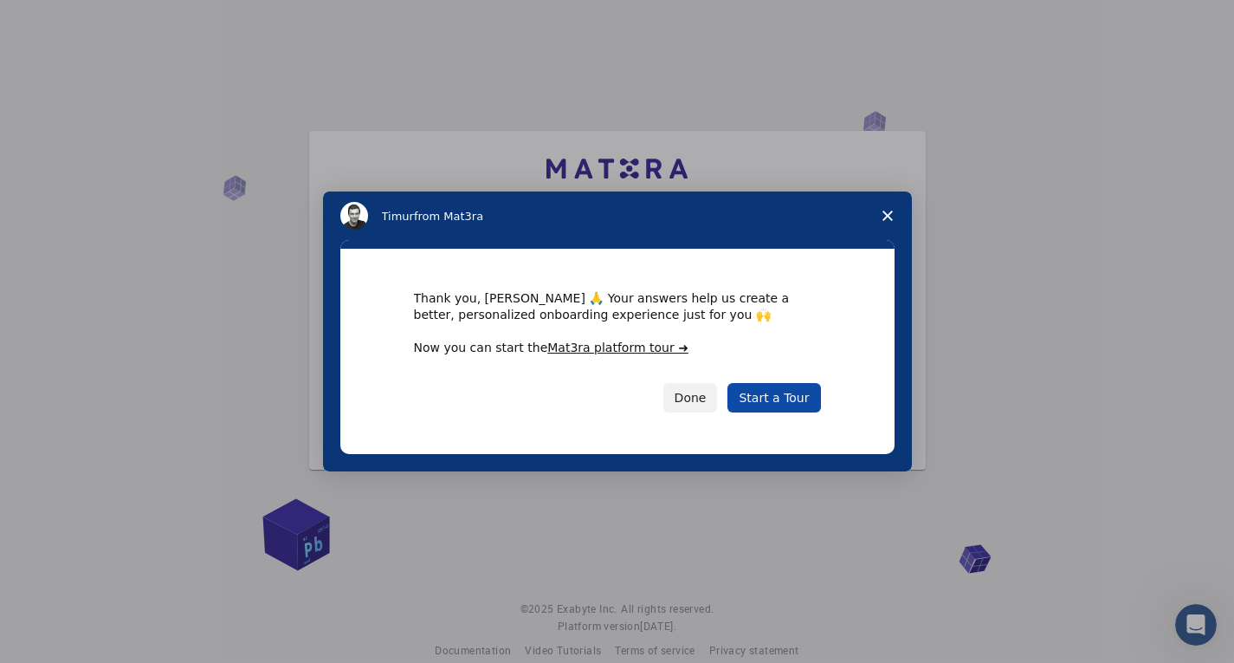
click at [789, 401] on link "Start a Tour" at bounding box center [774, 397] width 93 height 29
